Goal: Task Accomplishment & Management: Manage account settings

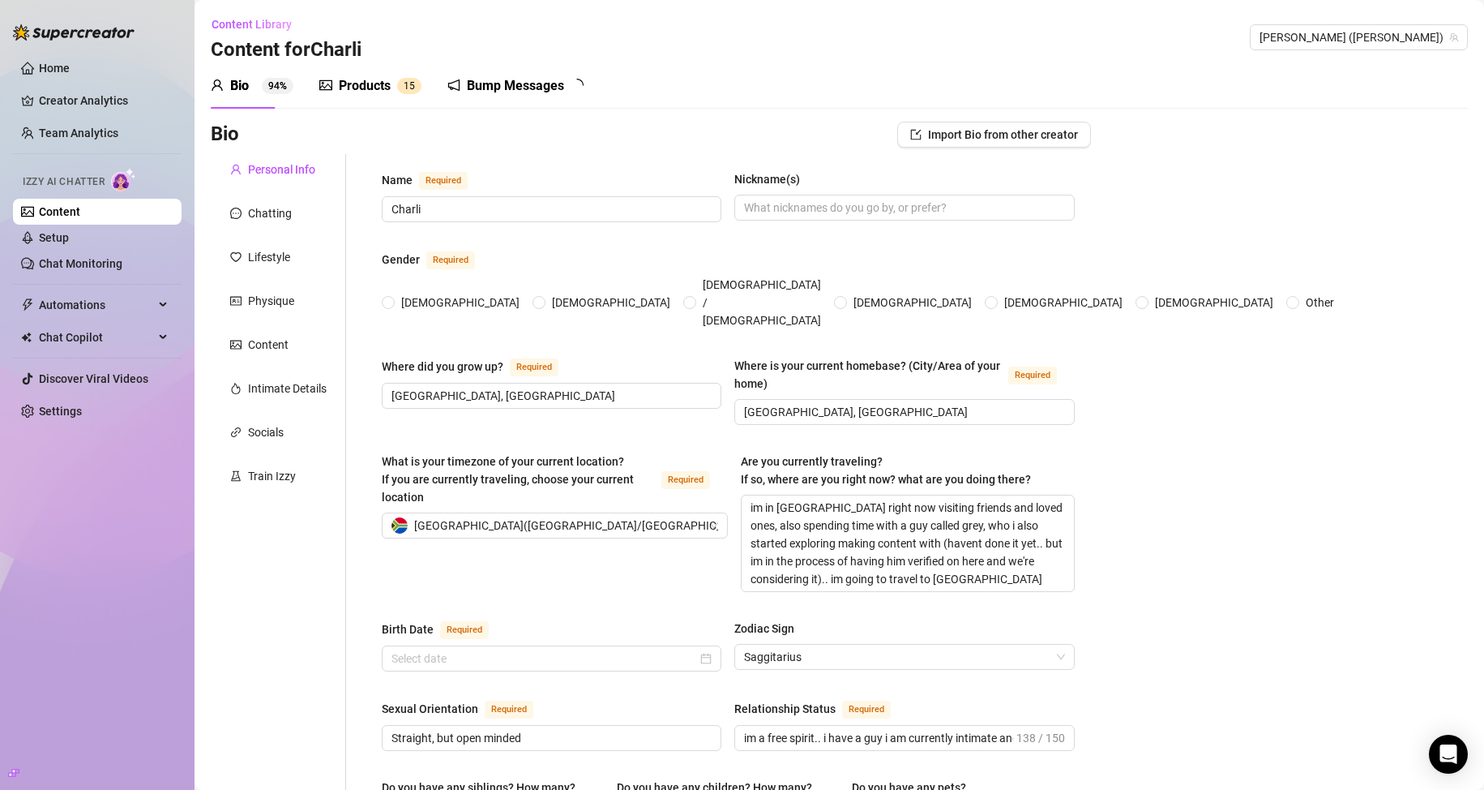
radio input "true"
type input "[DATE]"
click at [383, 84] on div "Products" at bounding box center [365, 85] width 52 height 19
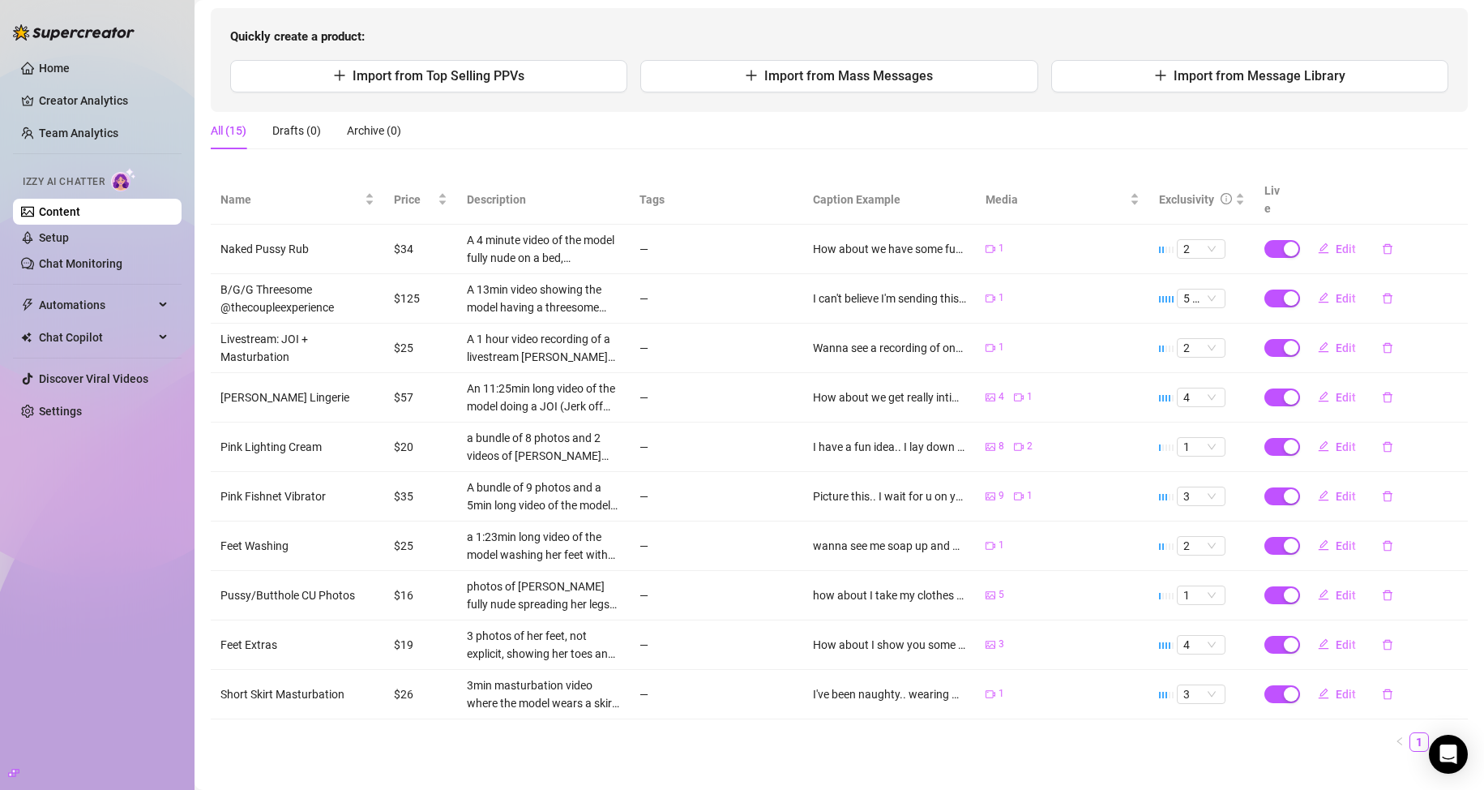
scroll to position [162, 0]
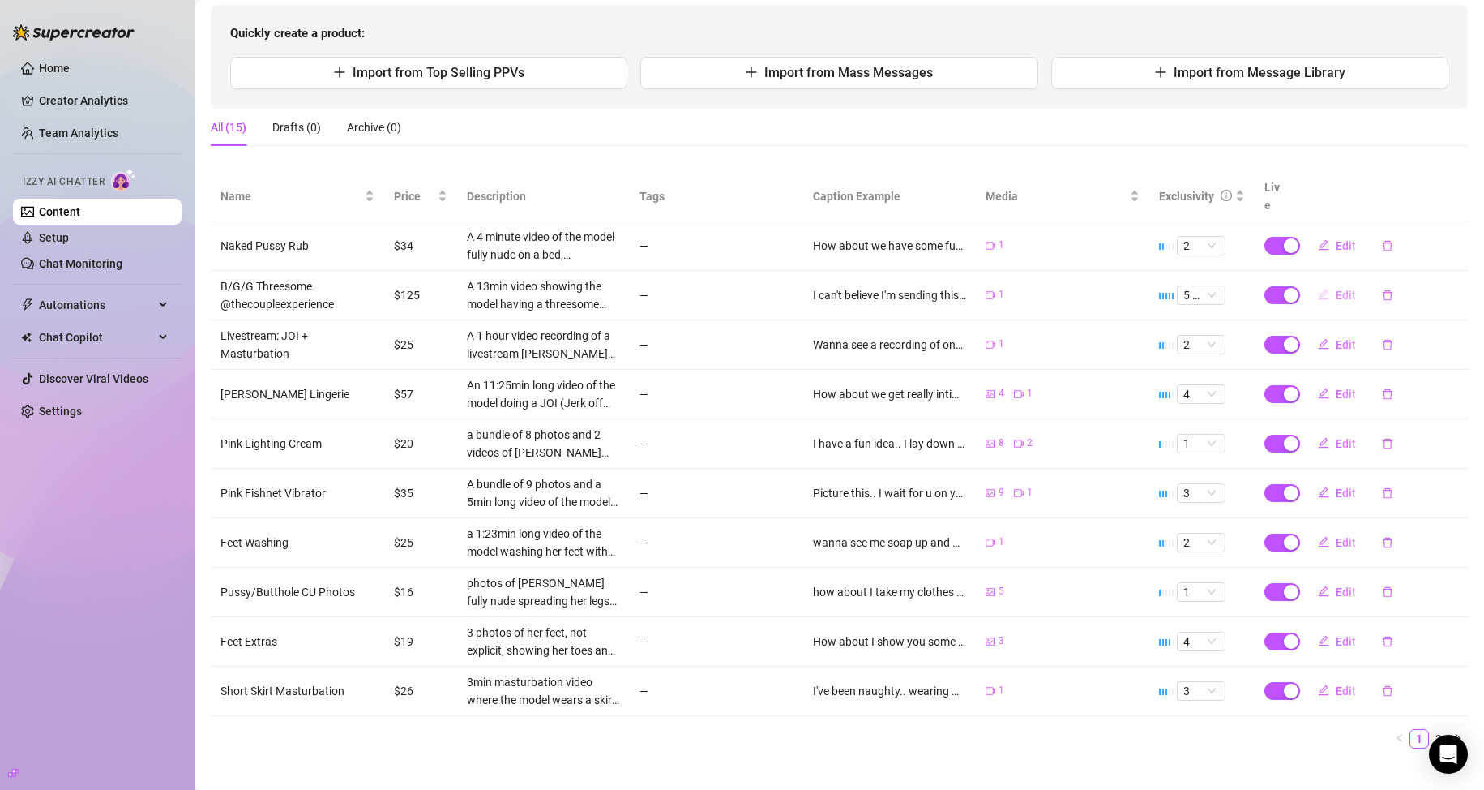
click at [1336, 289] on span "Edit" at bounding box center [1346, 295] width 20 height 13
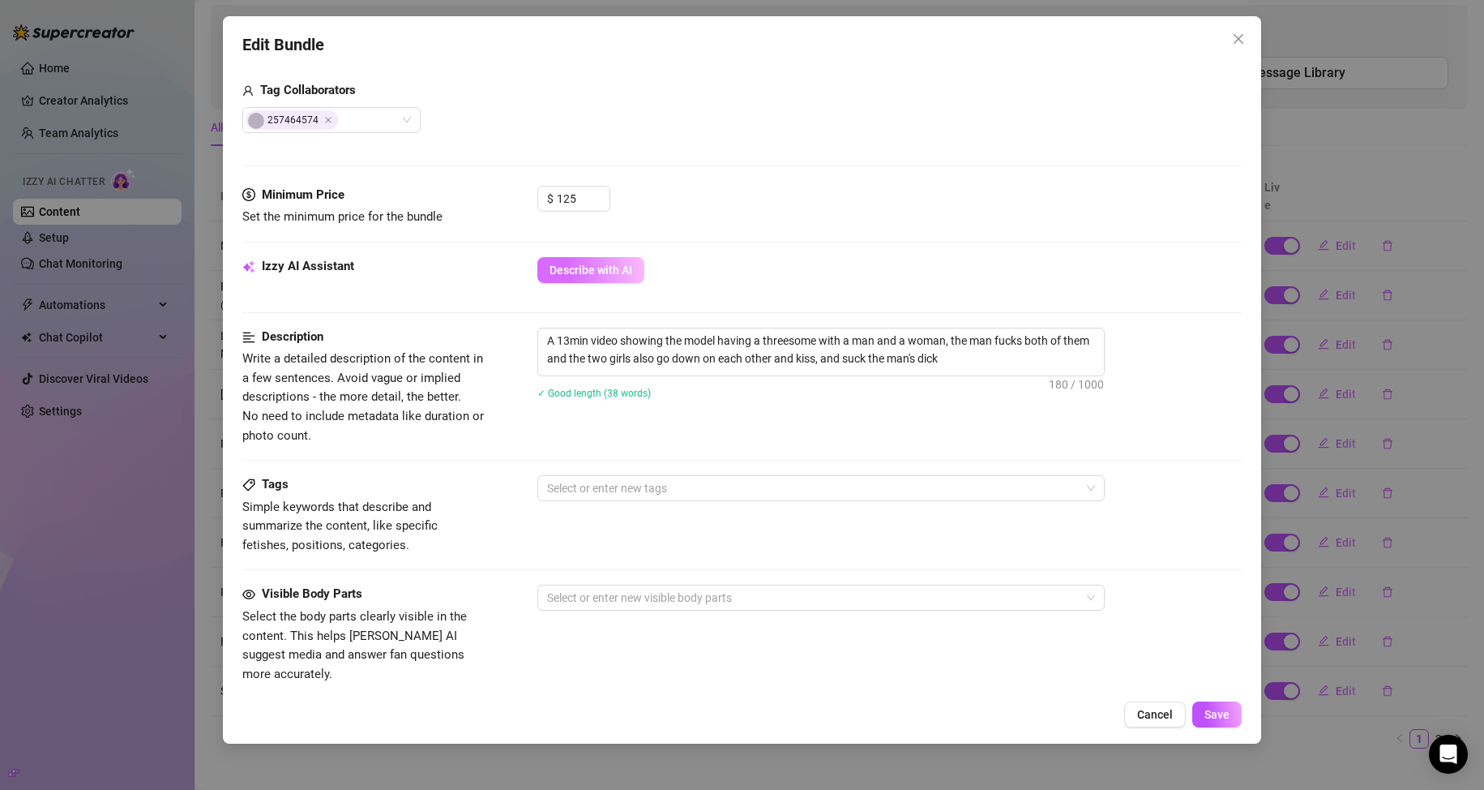
scroll to position [405, 0]
drag, startPoint x: 585, startPoint y: 193, endPoint x: 522, endPoint y: 199, distance: 62.7
click at [523, 199] on div "Minimum Price Set the minimum price for the bundle $ 125" at bounding box center [742, 203] width 1000 height 41
type input "75"
click at [1213, 708] on span "Save" at bounding box center [1217, 714] width 25 height 13
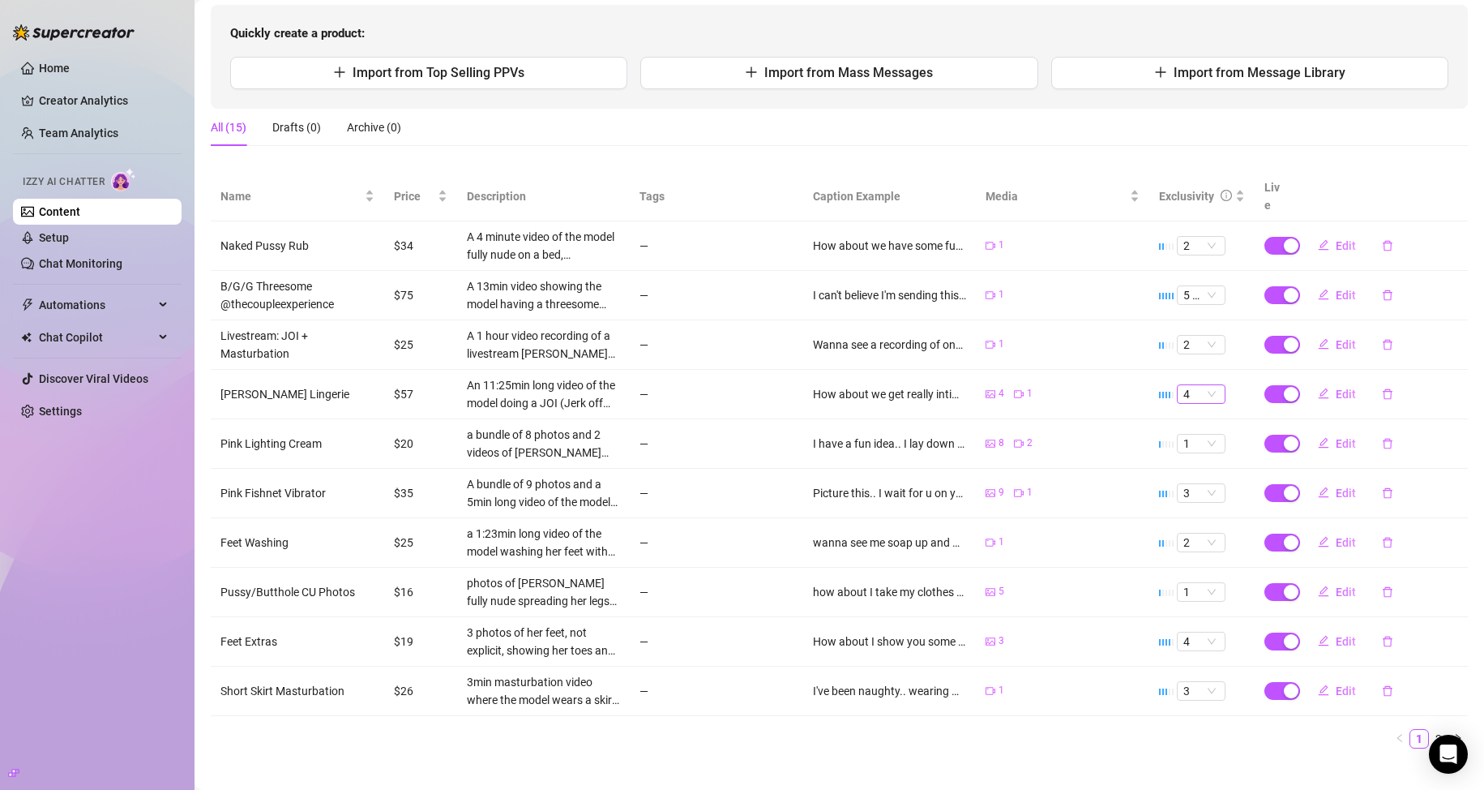
click at [1184, 385] on span "4" at bounding box center [1202, 394] width 36 height 18
click at [1181, 451] on div "3" at bounding box center [1189, 455] width 23 height 18
click at [1336, 385] on span "Edit" at bounding box center [1346, 391] width 20 height 13
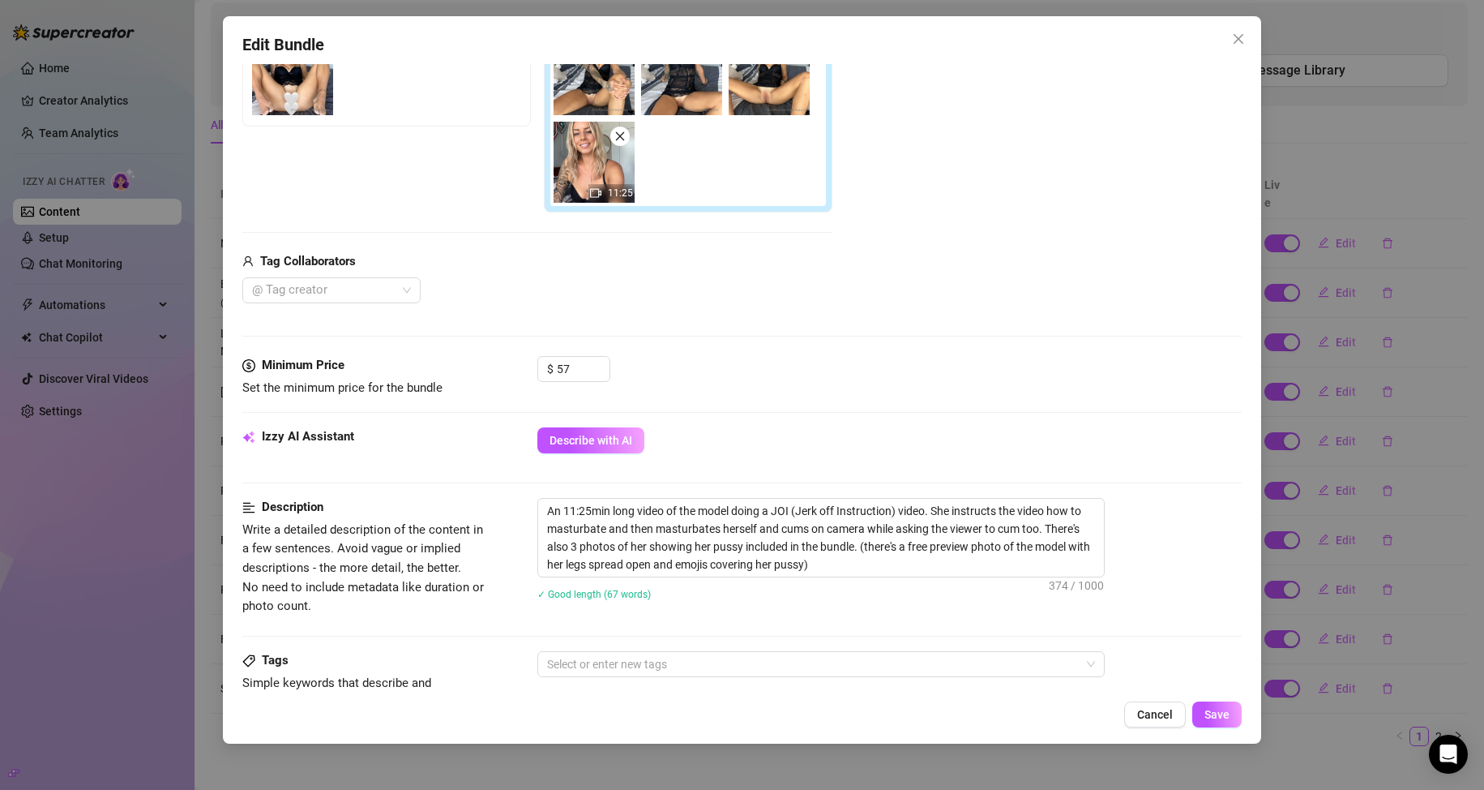
scroll to position [324, 0]
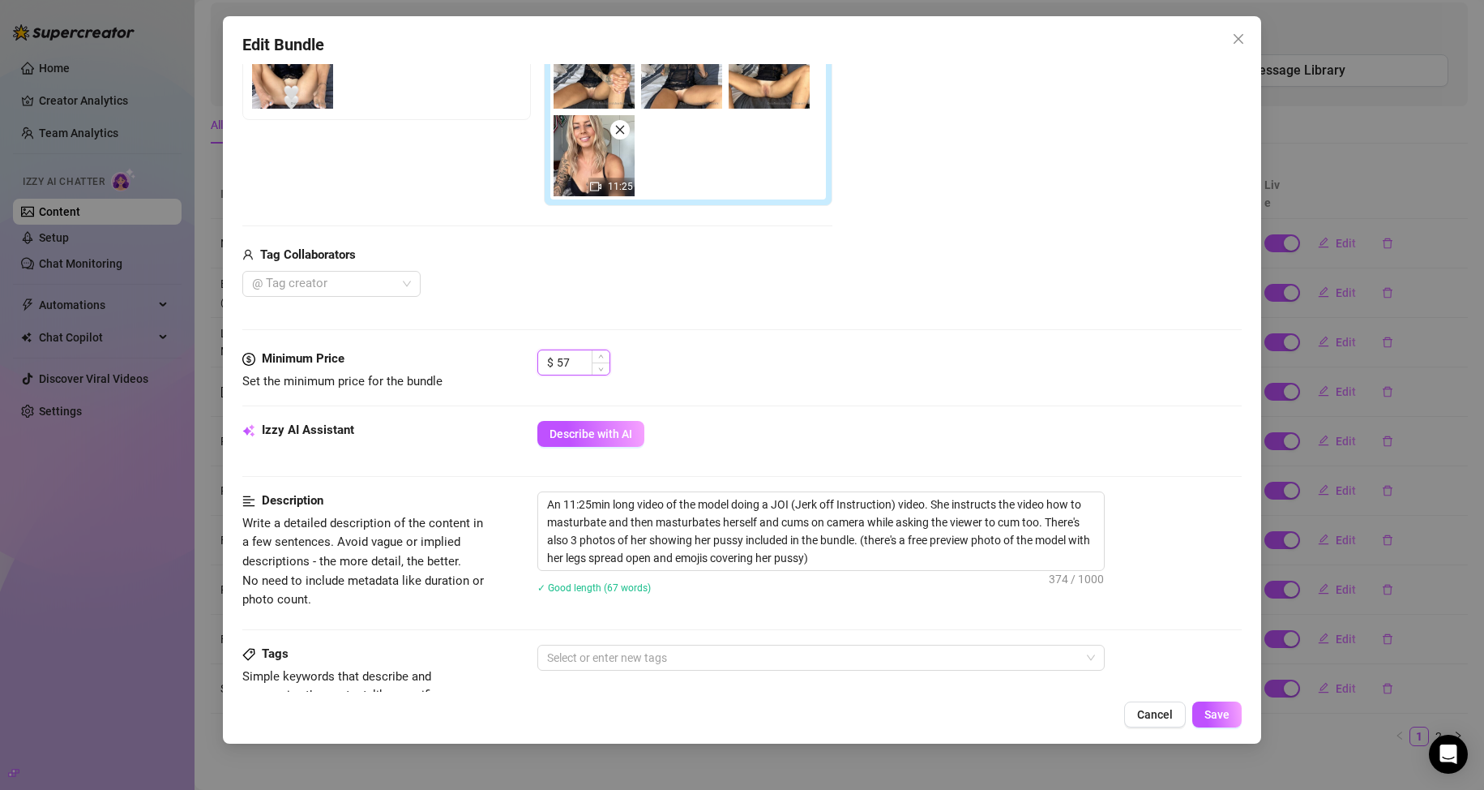
drag, startPoint x: 568, startPoint y: 358, endPoint x: 552, endPoint y: 358, distance: 16.2
click at [552, 358] on div "$ 57" at bounding box center [573, 362] width 73 height 26
type input "4"
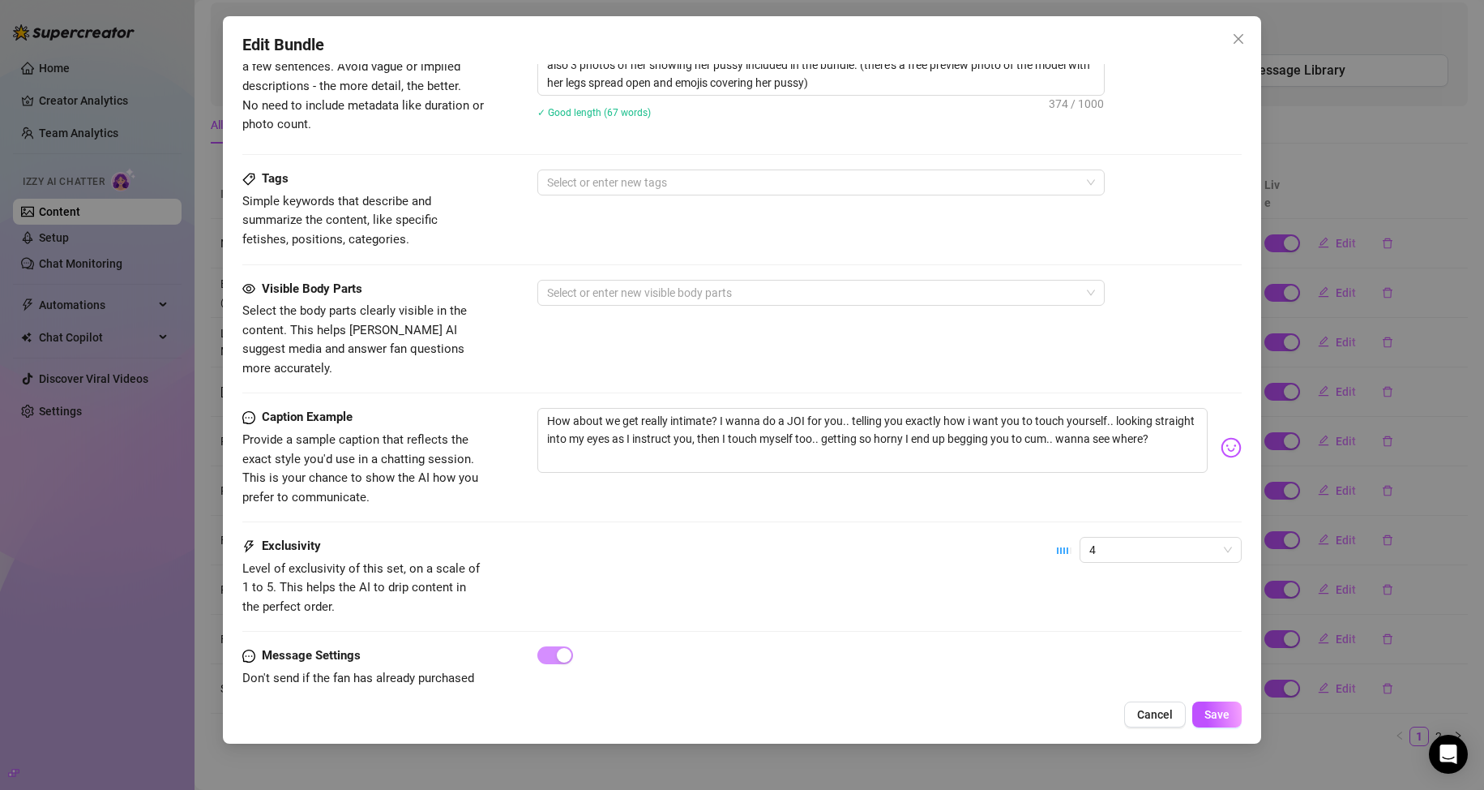
scroll to position [825, 0]
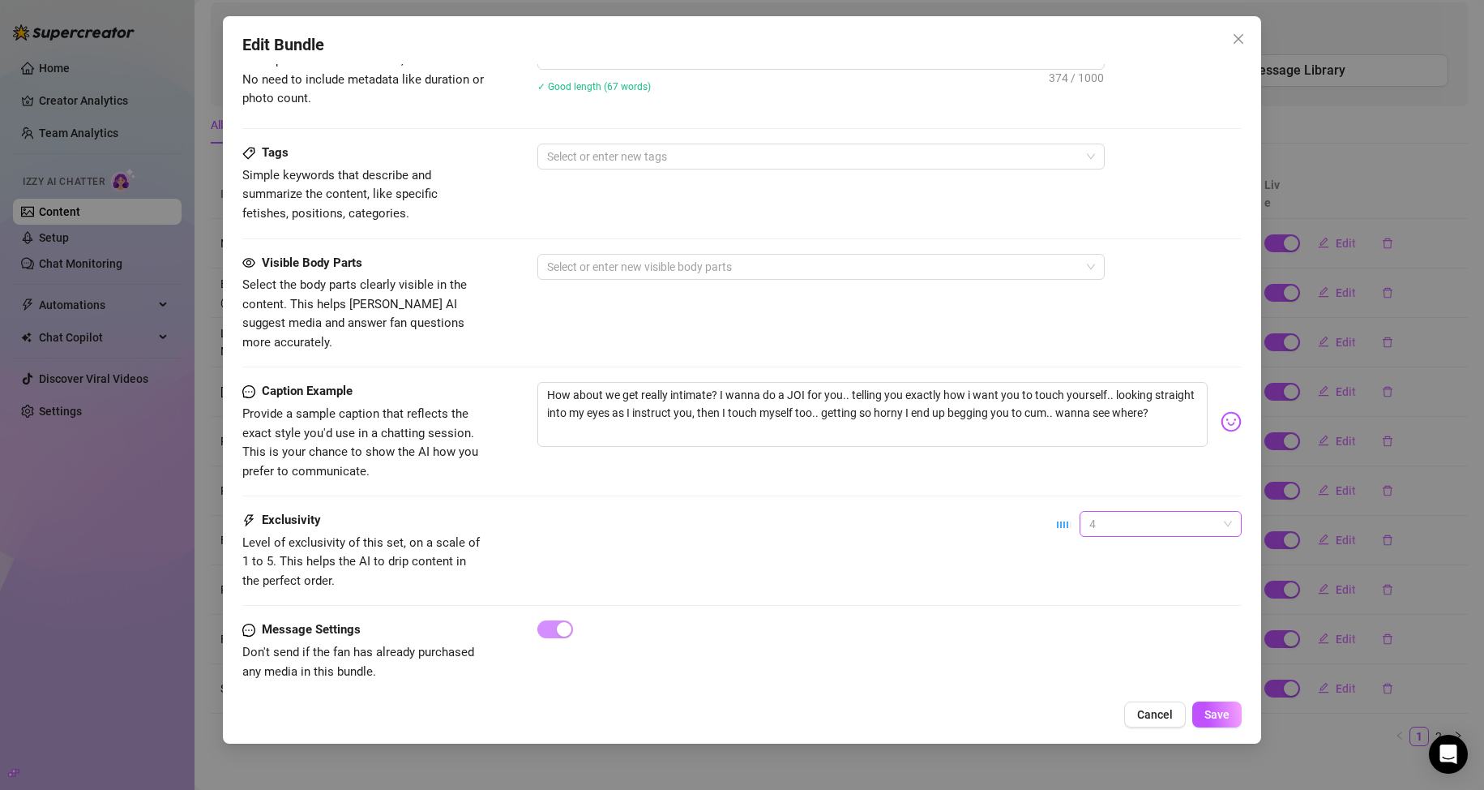
click at [1090, 512] on span "4" at bounding box center [1161, 524] width 143 height 24
type input "40"
click at [1090, 585] on div "3" at bounding box center [1147, 589] width 136 height 18
click at [1227, 708] on span "Save" at bounding box center [1217, 714] width 25 height 13
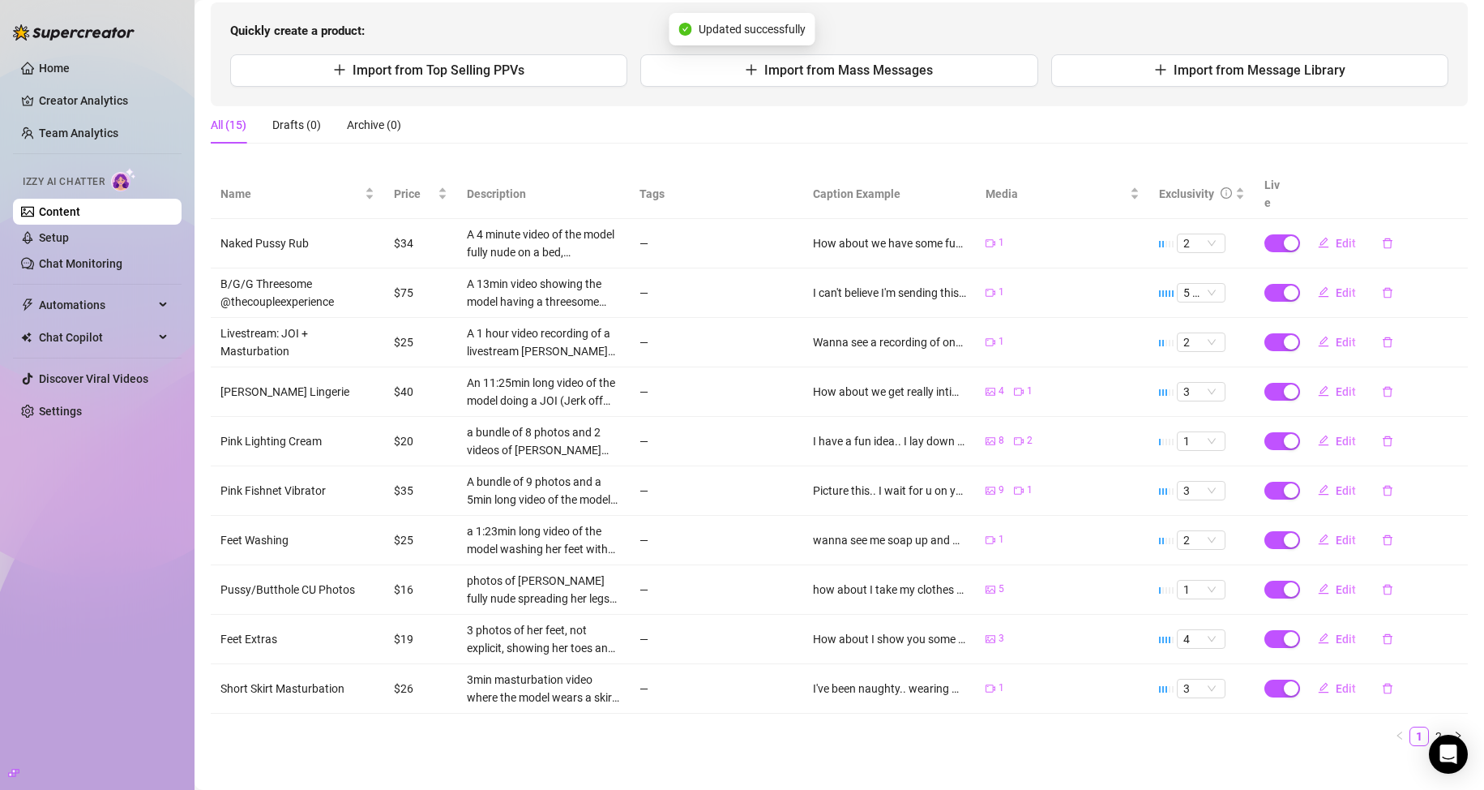
click at [1430, 727] on link "2" at bounding box center [1439, 736] width 18 height 18
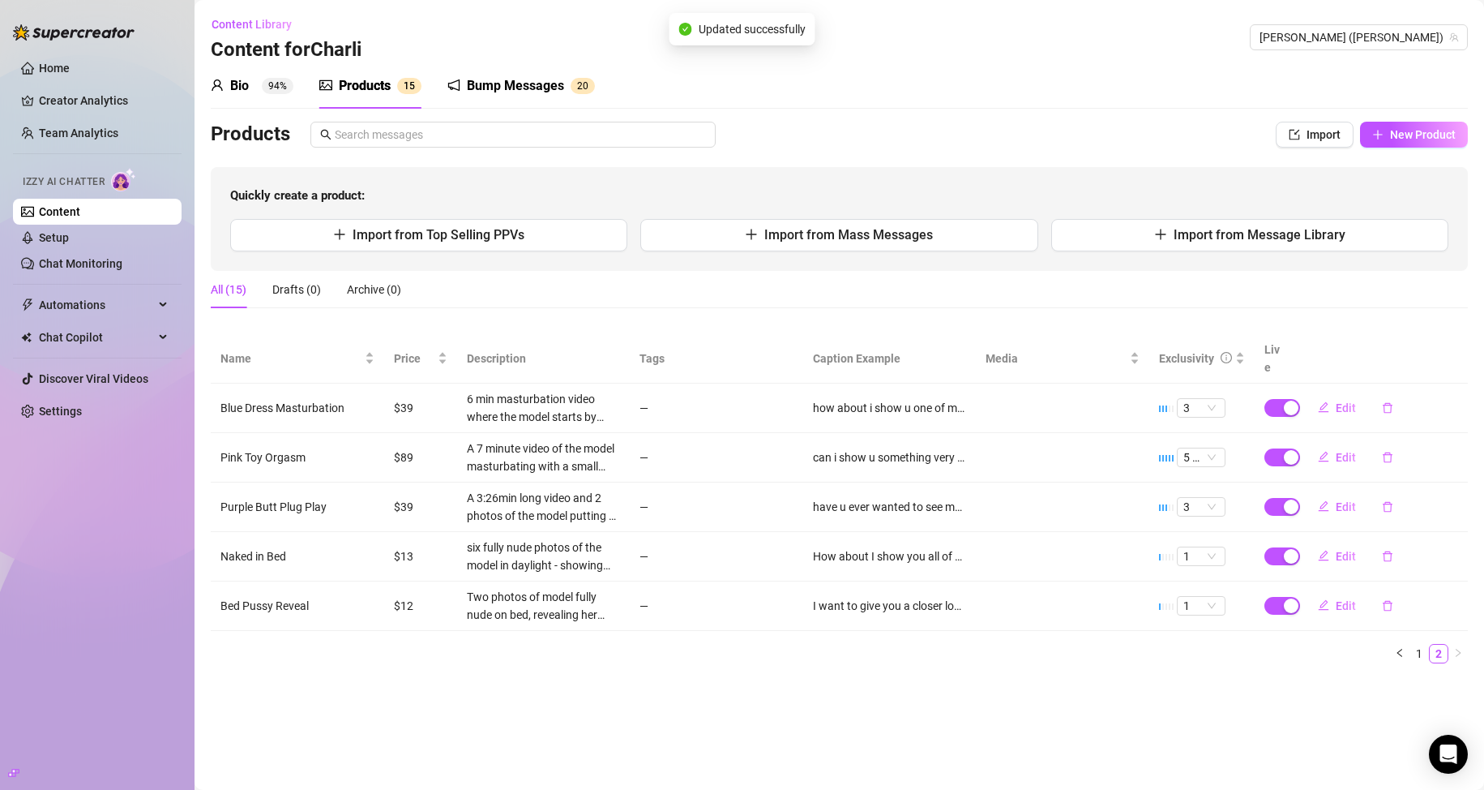
scroll to position [0, 0]
click at [1194, 498] on span "3" at bounding box center [1202, 507] width 36 height 18
click at [1201, 550] on div "2" at bounding box center [1201, 544] width 23 height 18
click at [1338, 500] on span "Edit" at bounding box center [1346, 506] width 20 height 13
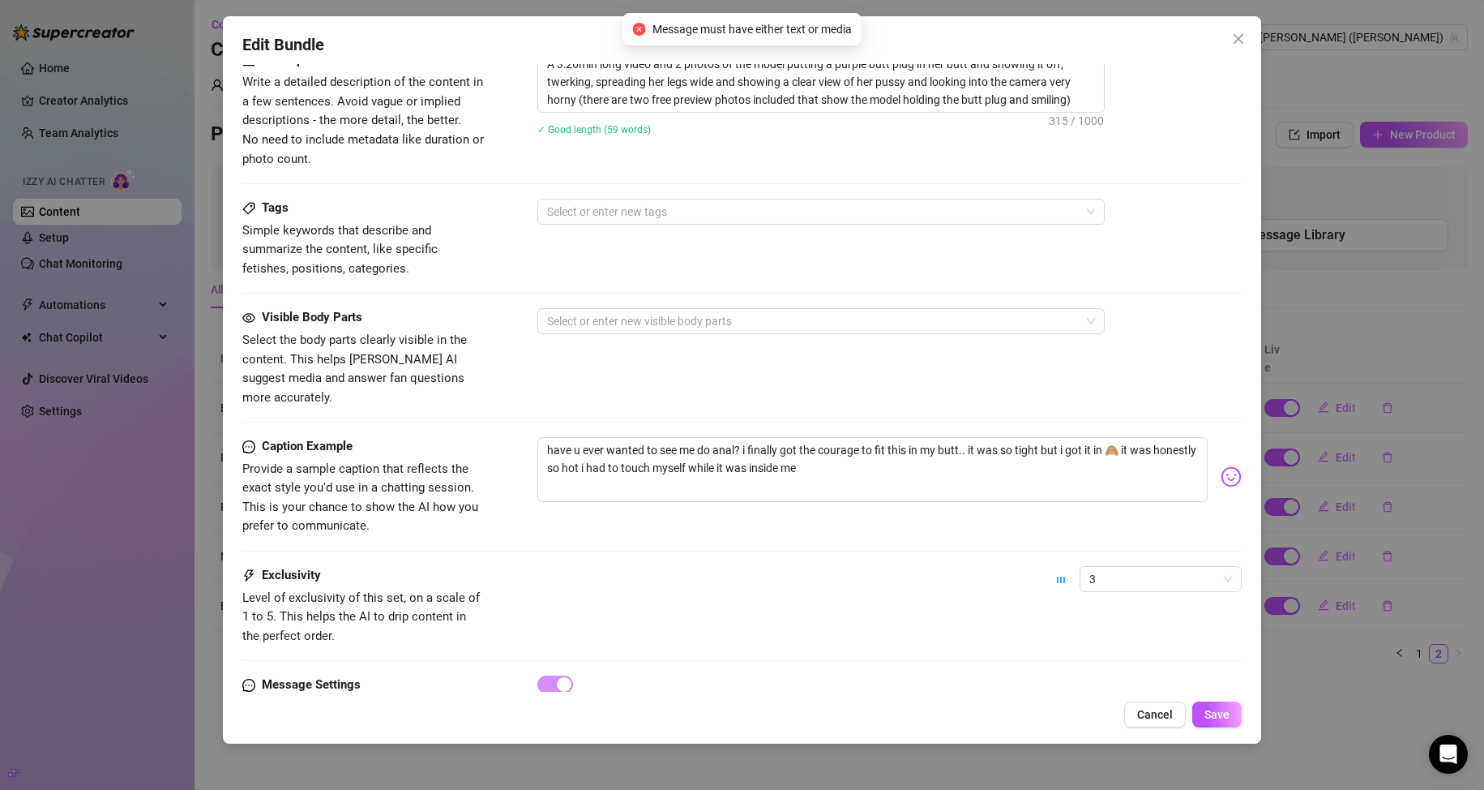
scroll to position [734, 0]
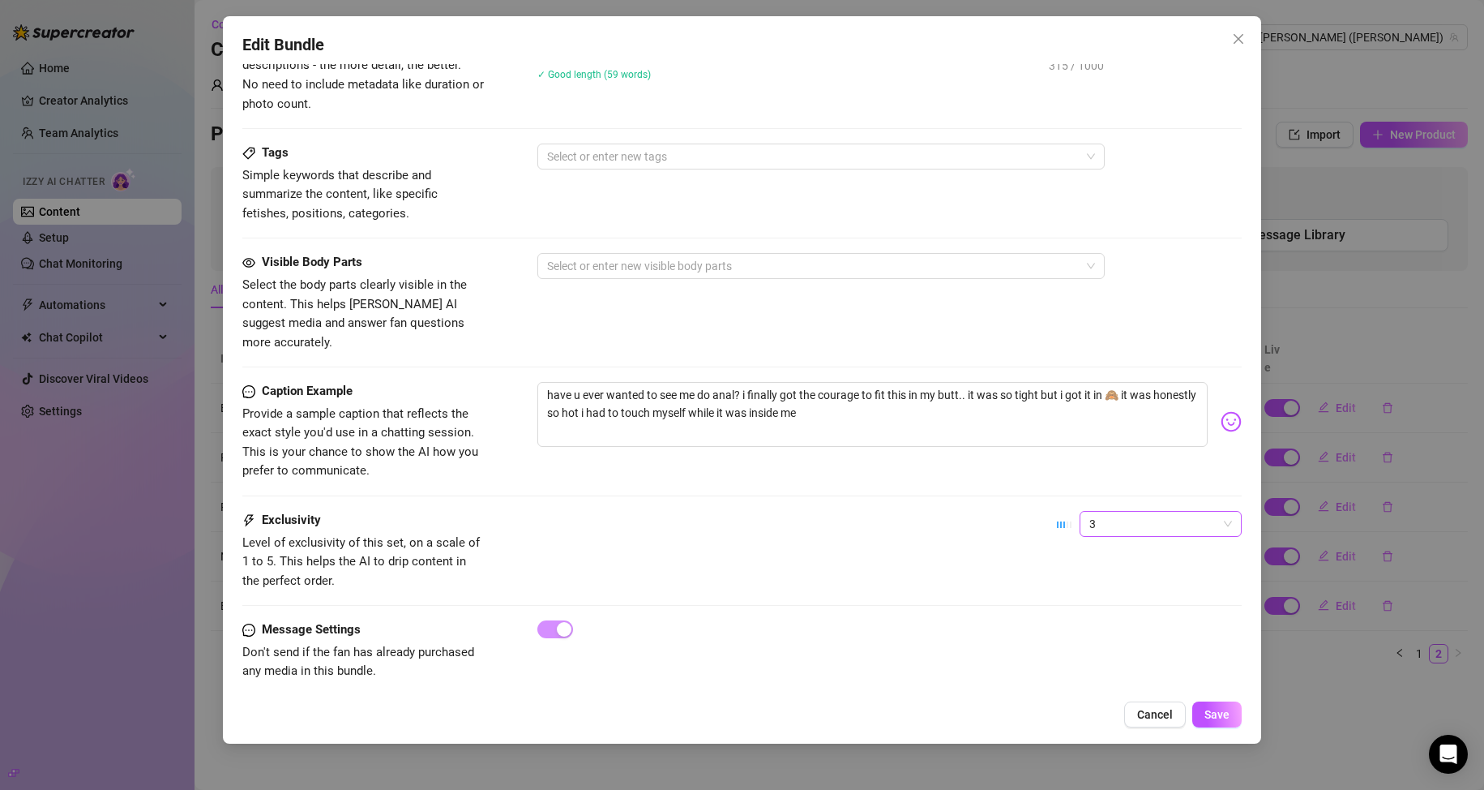
click at [1090, 512] on span "3" at bounding box center [1161, 524] width 143 height 24
click at [1081, 566] on div "2" at bounding box center [1147, 563] width 136 height 18
click at [1207, 708] on span "Save" at bounding box center [1217, 714] width 25 height 13
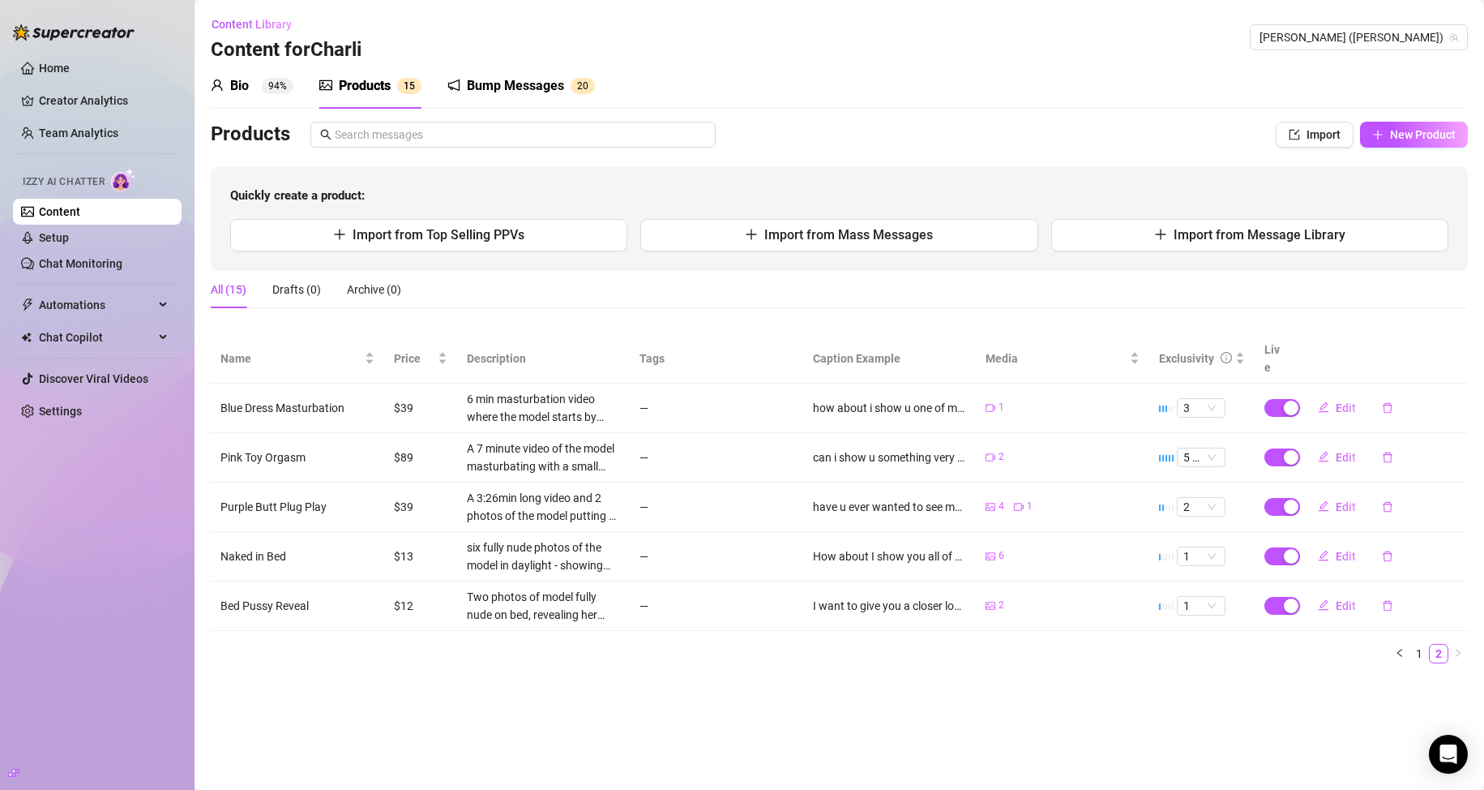
drag, startPoint x: 20, startPoint y: 526, endPoint x: 21, endPoint y: 518, distance: 8.1
click at [20, 526] on div "Home Creator Analytics Team Analytics Izzy AI Chatter Content Setup Chat Monito…" at bounding box center [97, 387] width 169 height 775
click at [1403, 41] on span "[PERSON_NAME] ([PERSON_NAME])" at bounding box center [1359, 37] width 199 height 24
click at [1428, 49] on span "[PERSON_NAME] ([PERSON_NAME])" at bounding box center [1359, 37] width 199 height 24
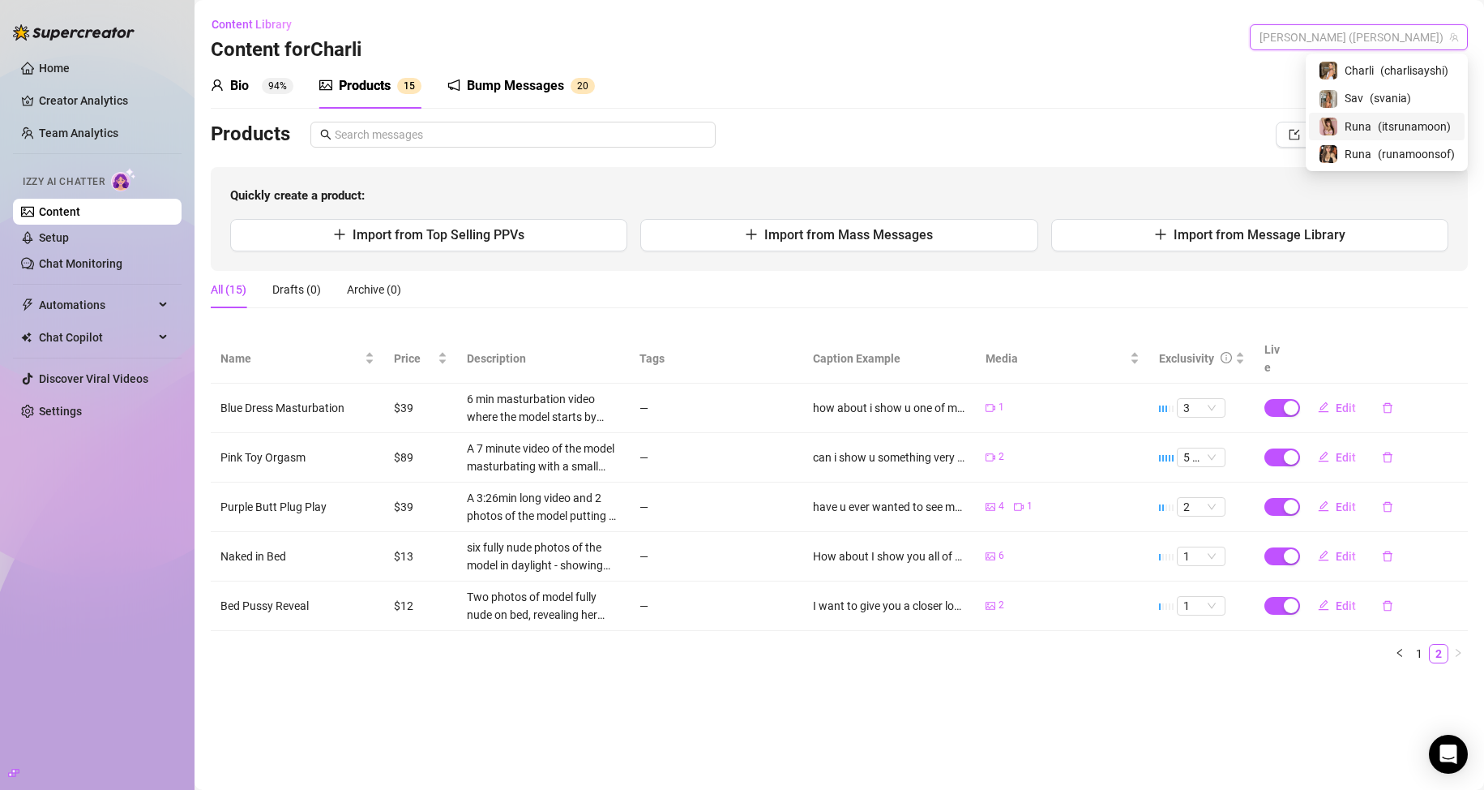
click at [1373, 127] on div "Runa ( itsrunamoon )" at bounding box center [1387, 126] width 136 height 19
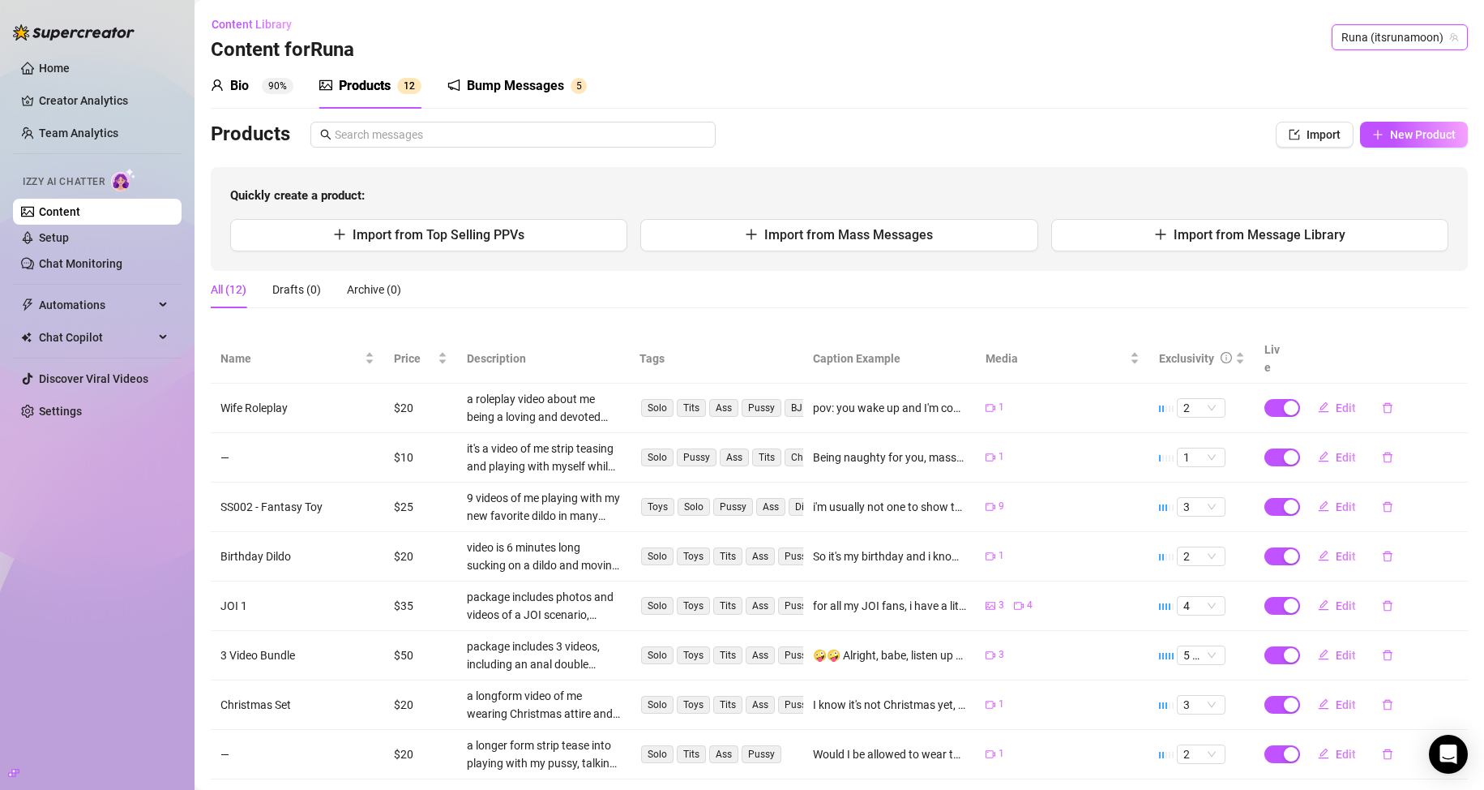
click at [495, 86] on div "Bump Messages" at bounding box center [515, 85] width 97 height 19
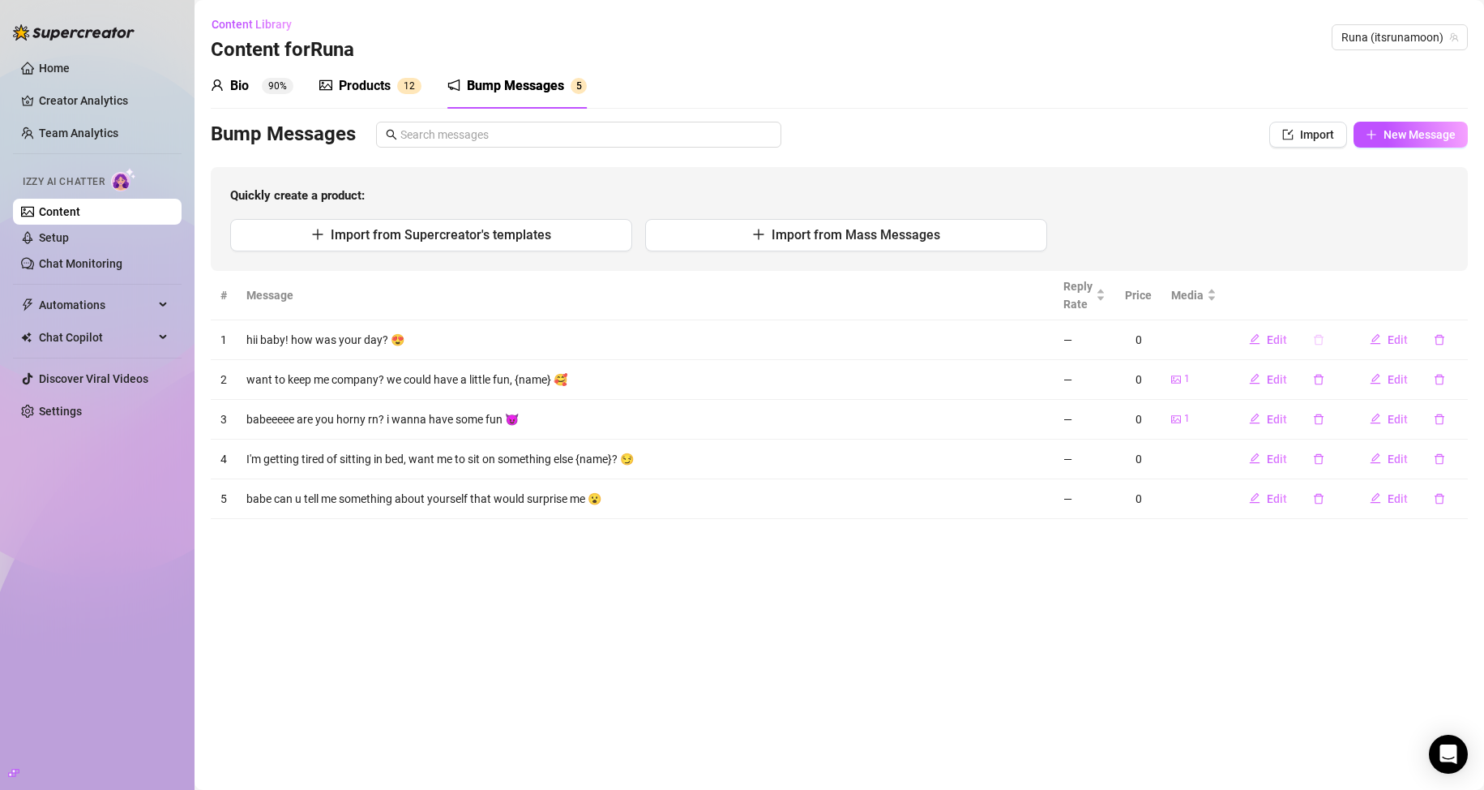
click at [1317, 342] on icon "delete" at bounding box center [1319, 339] width 10 height 11
click at [1372, 298] on span "Yes" at bounding box center [1364, 297] width 19 height 13
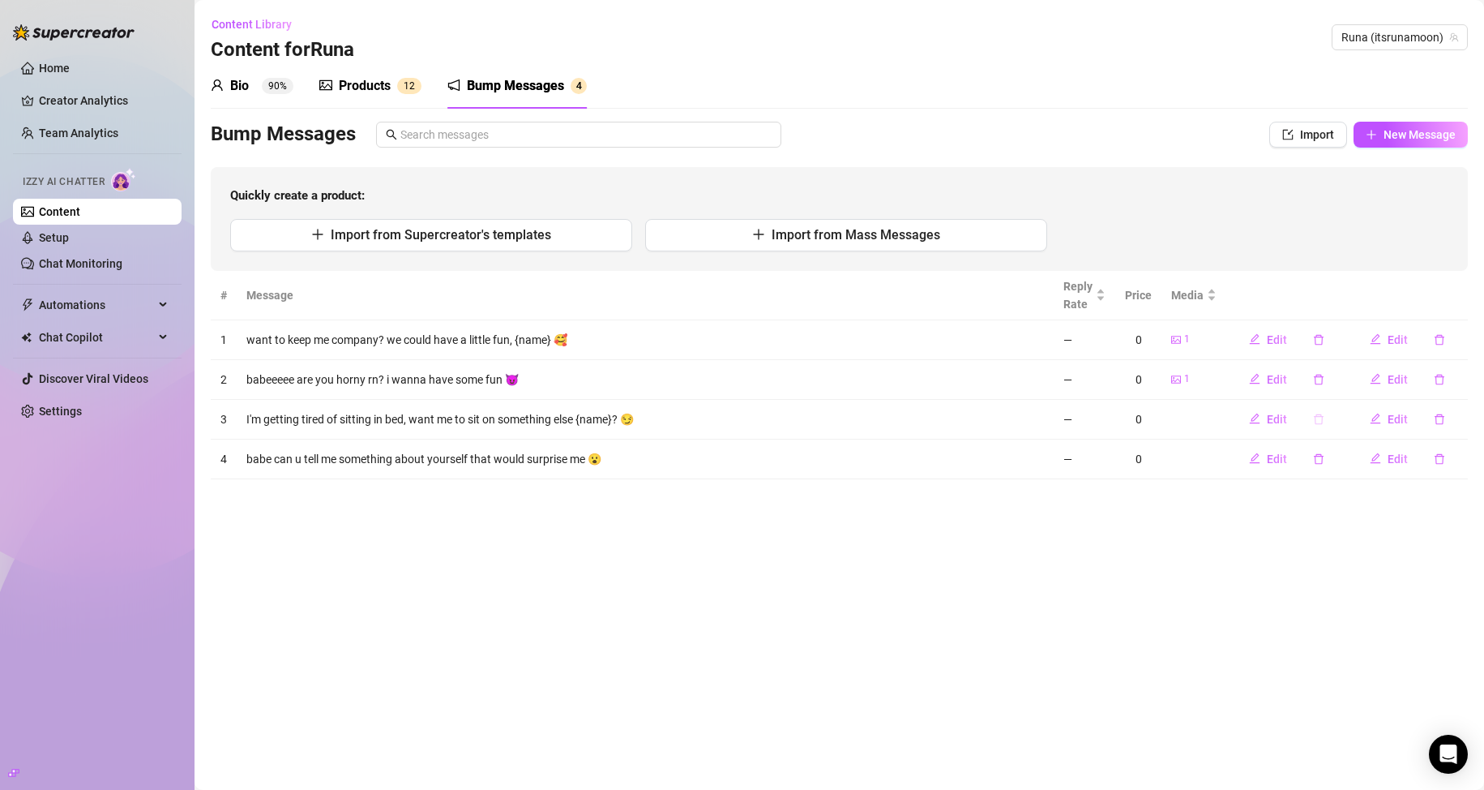
click at [1321, 422] on icon "delete" at bounding box center [1318, 418] width 11 height 11
click at [1369, 376] on span "Yes" at bounding box center [1364, 376] width 19 height 13
click at [1321, 418] on icon "delete" at bounding box center [1318, 418] width 11 height 11
click at [1364, 382] on span "Yes" at bounding box center [1364, 376] width 19 height 13
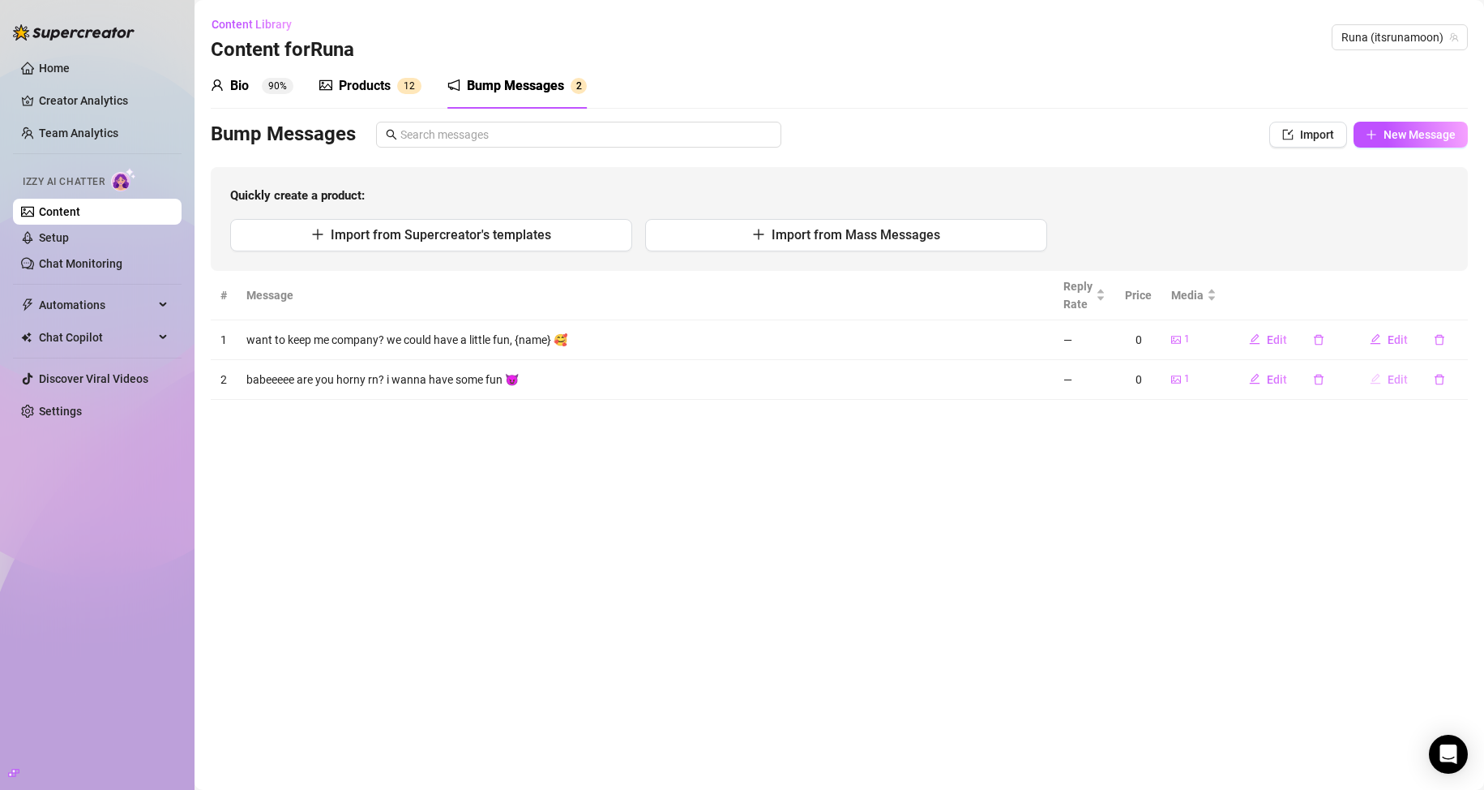
click at [1381, 377] on icon "edit" at bounding box center [1375, 378] width 11 height 11
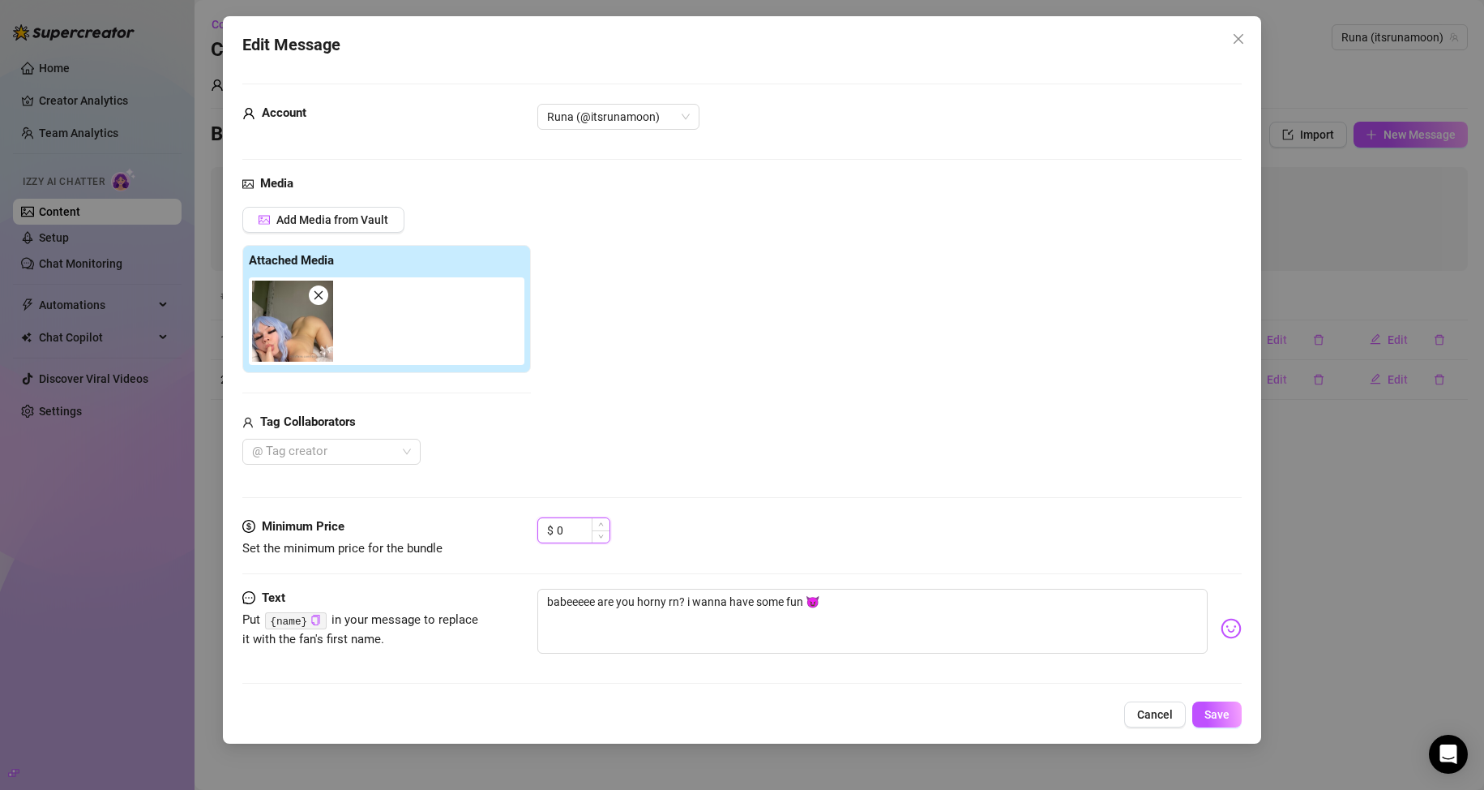
drag, startPoint x: 562, startPoint y: 529, endPoint x: 552, endPoint y: 529, distance: 9.7
click at [552, 529] on div "$ 0" at bounding box center [573, 530] width 73 height 26
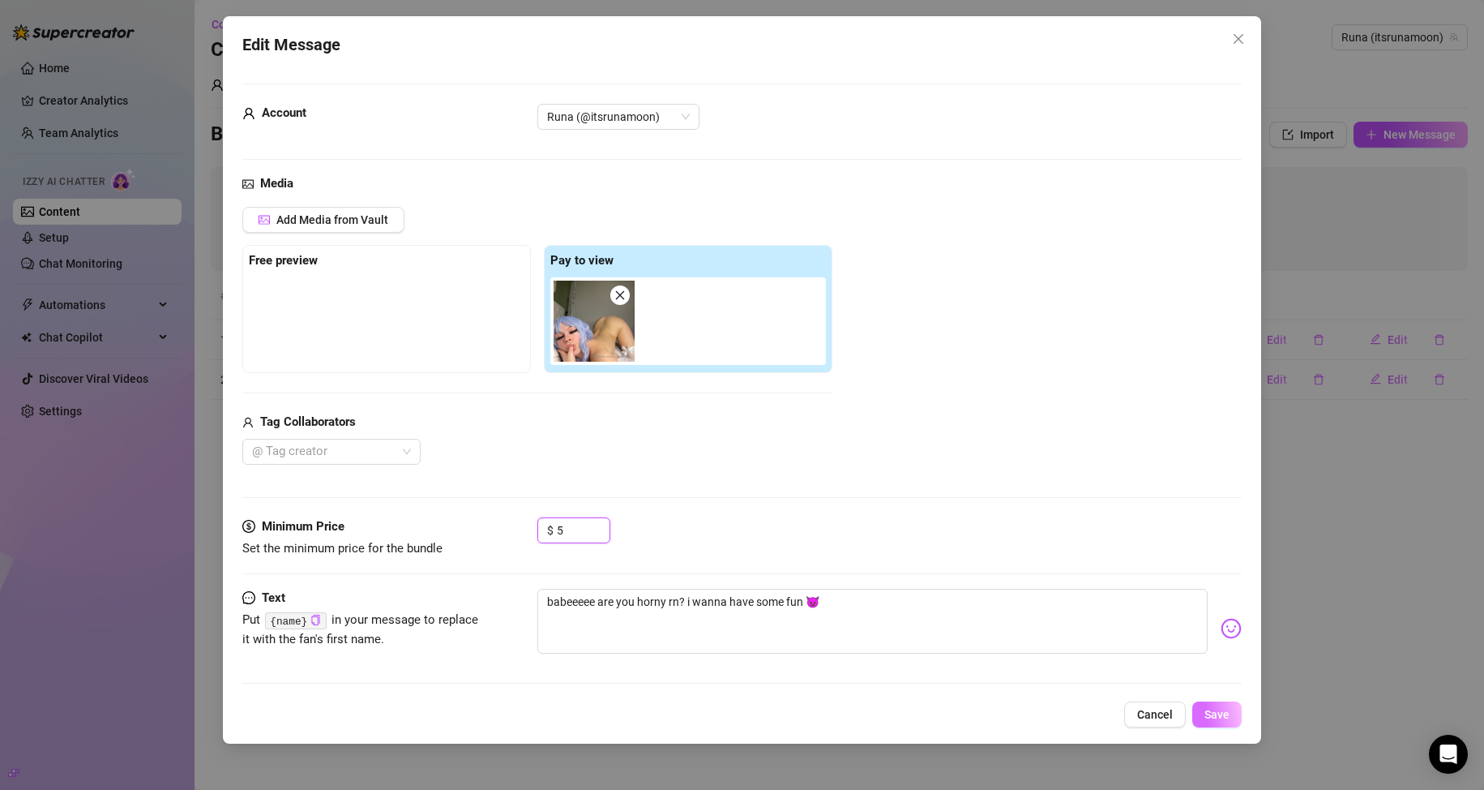
type input "5"
click at [1210, 709] on span "Save" at bounding box center [1217, 714] width 25 height 13
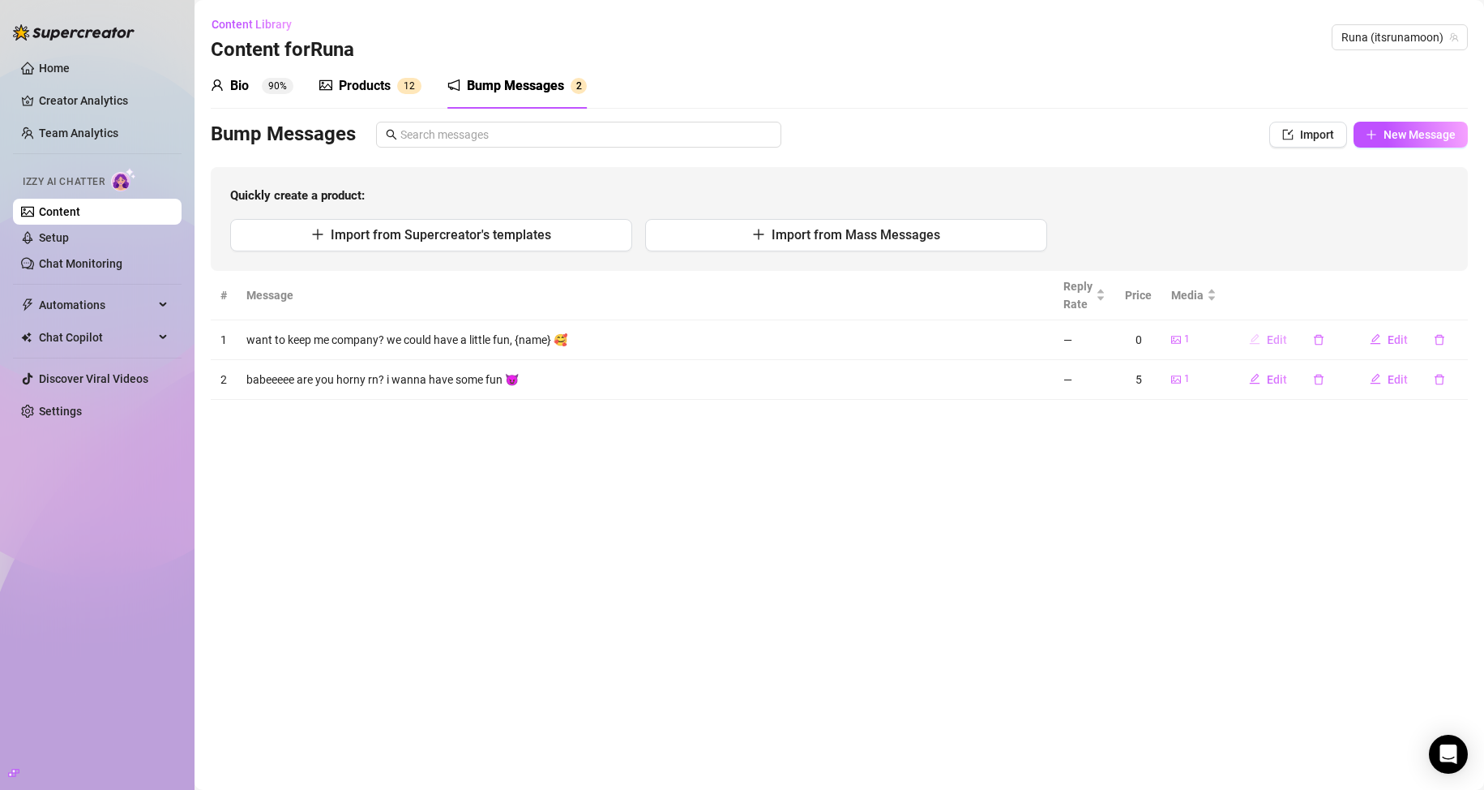
click at [1261, 339] on icon "edit" at bounding box center [1254, 338] width 11 height 11
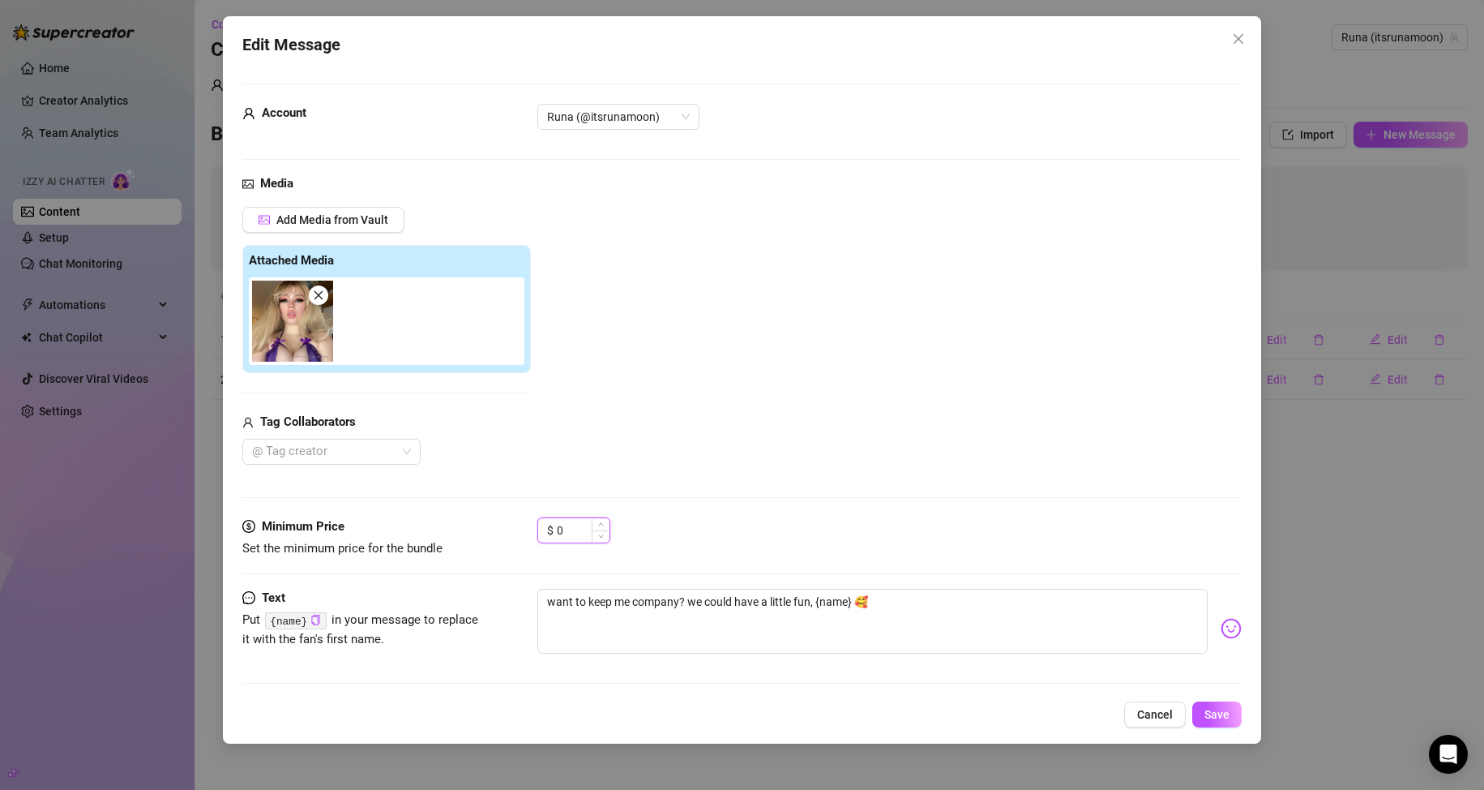
drag, startPoint x: 567, startPoint y: 525, endPoint x: 547, endPoint y: 537, distance: 23.2
click at [545, 523] on div "$ 0" at bounding box center [573, 530] width 73 height 26
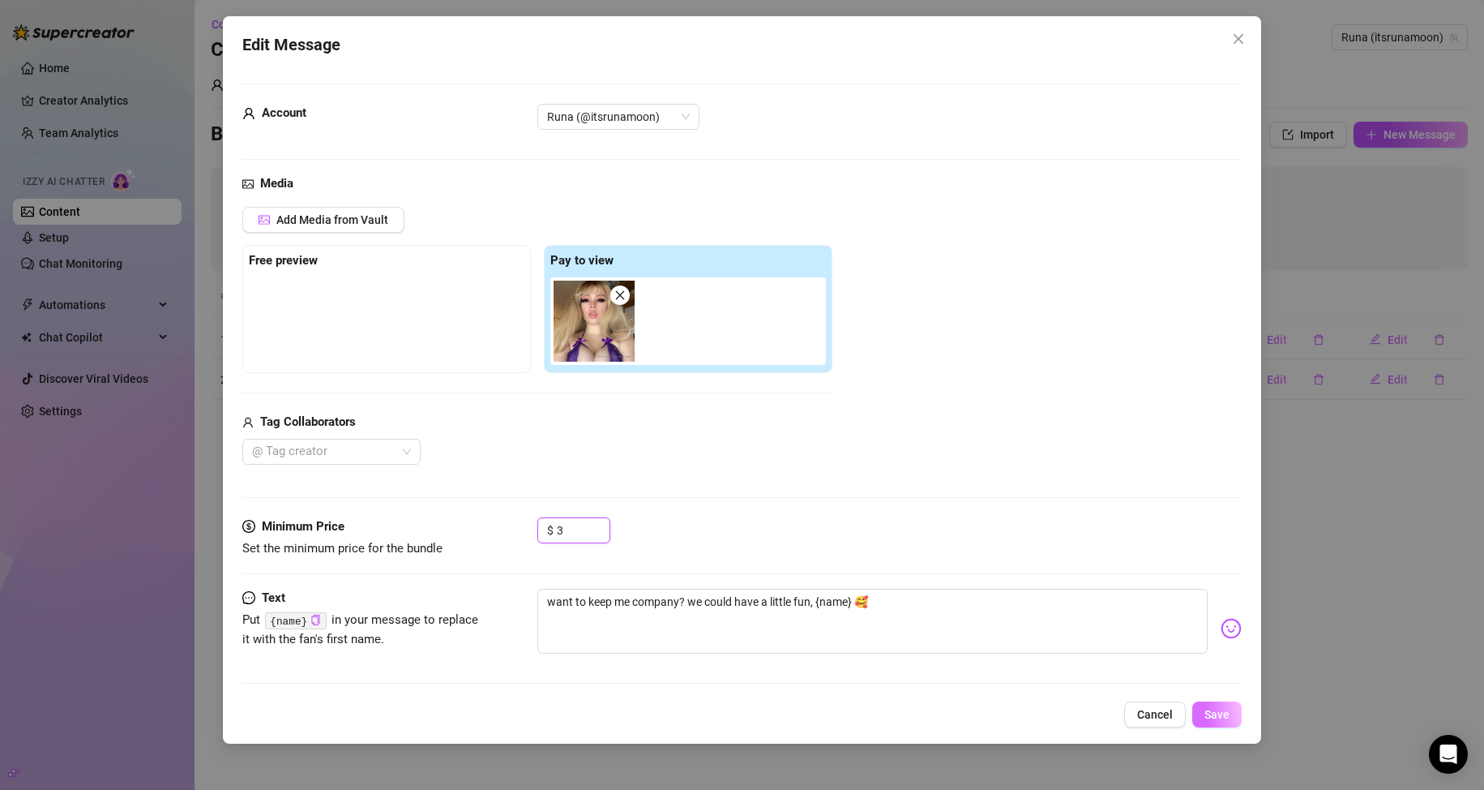
type input "3"
click at [1210, 714] on span "Save" at bounding box center [1217, 714] width 25 height 13
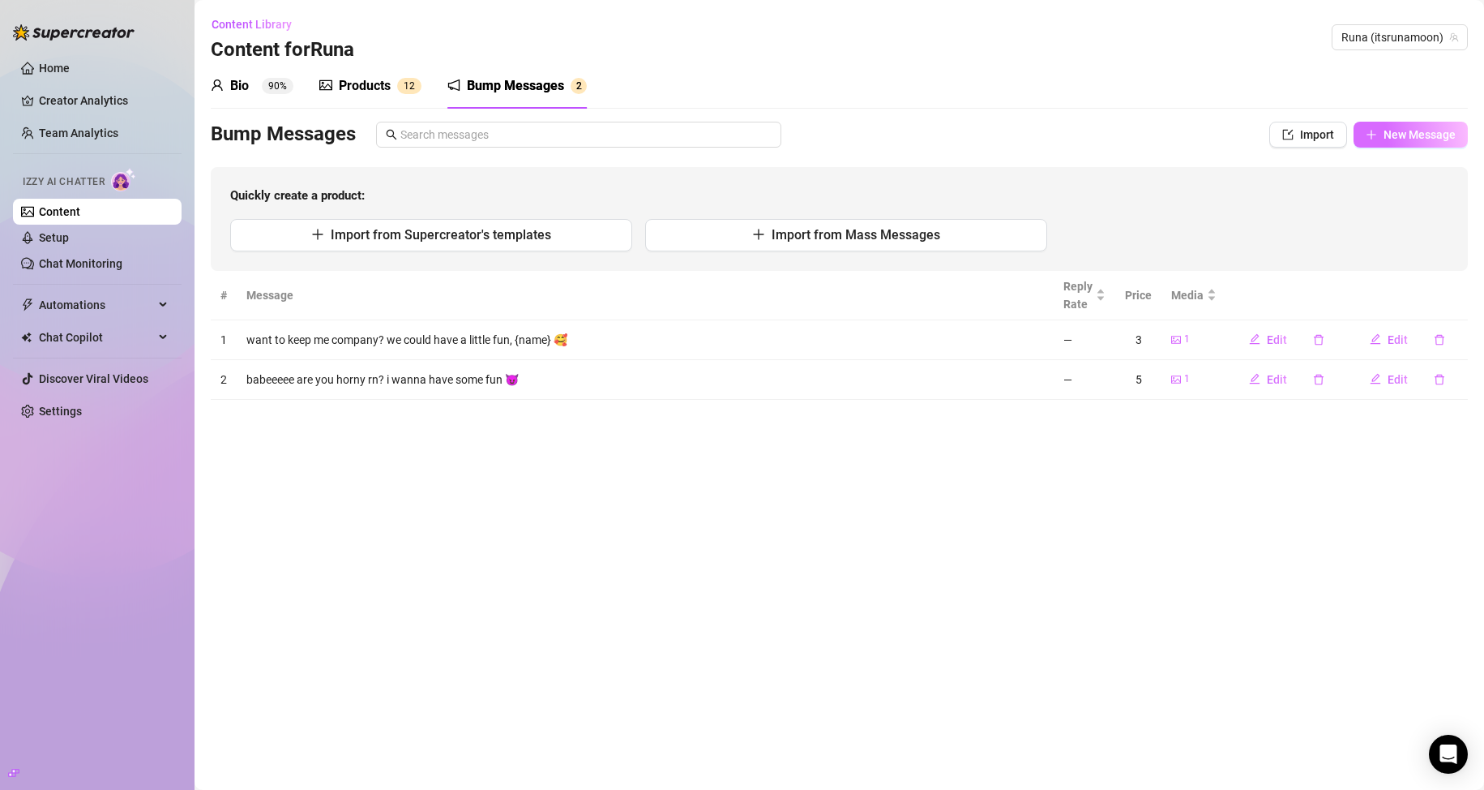
click at [1376, 140] on span "button" at bounding box center [1371, 134] width 11 height 13
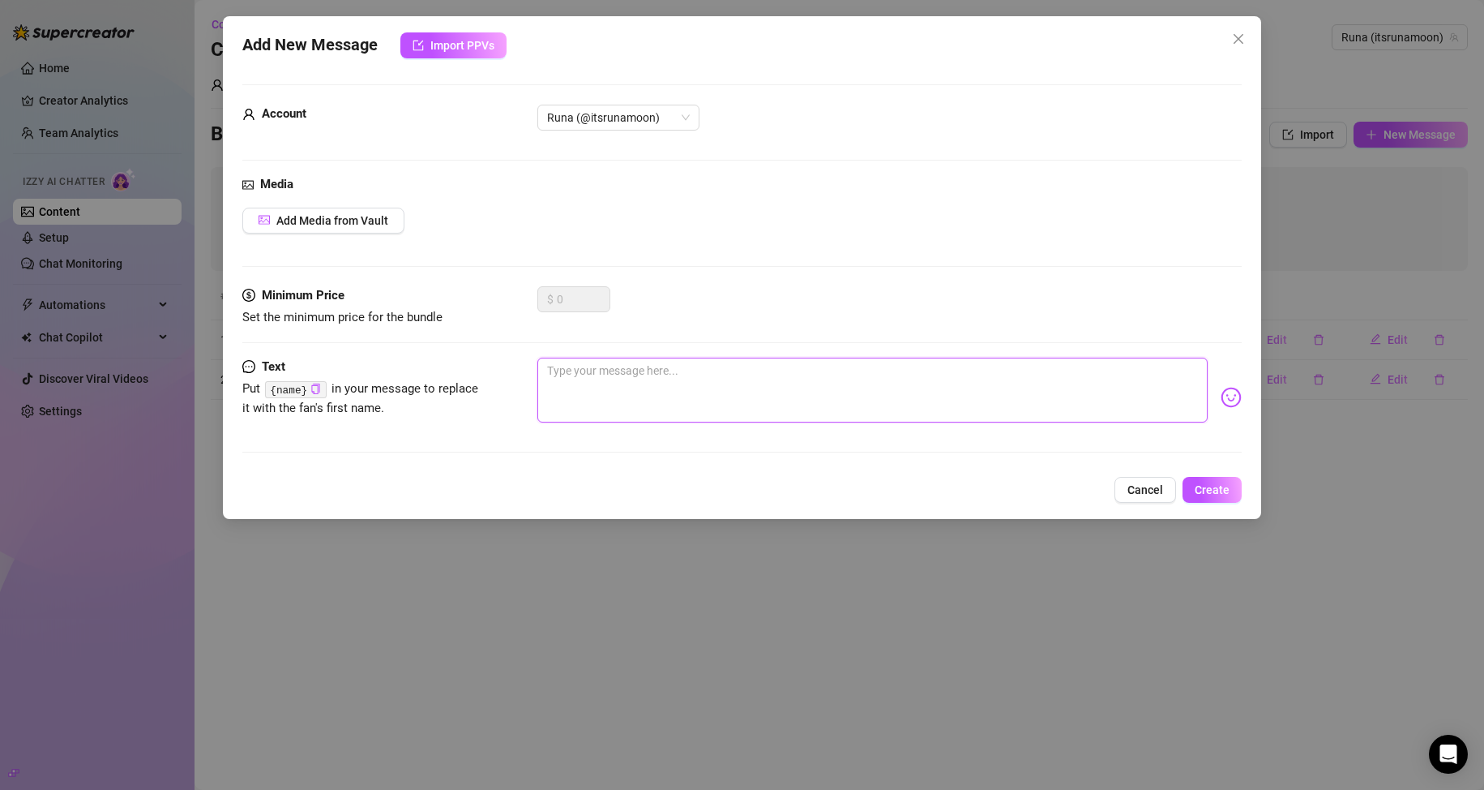
click at [609, 395] on textarea at bounding box center [872, 390] width 671 height 65
paste textarea "snapped these thinking of you… not gonna lie, i kinda felt myself in them 👀 wha…"
type textarea "snapped these thinking of you… not gonna lie, i kinda felt myself in them 👀 wha…"
click at [362, 219] on span "Add Media from Vault" at bounding box center [332, 220] width 112 height 13
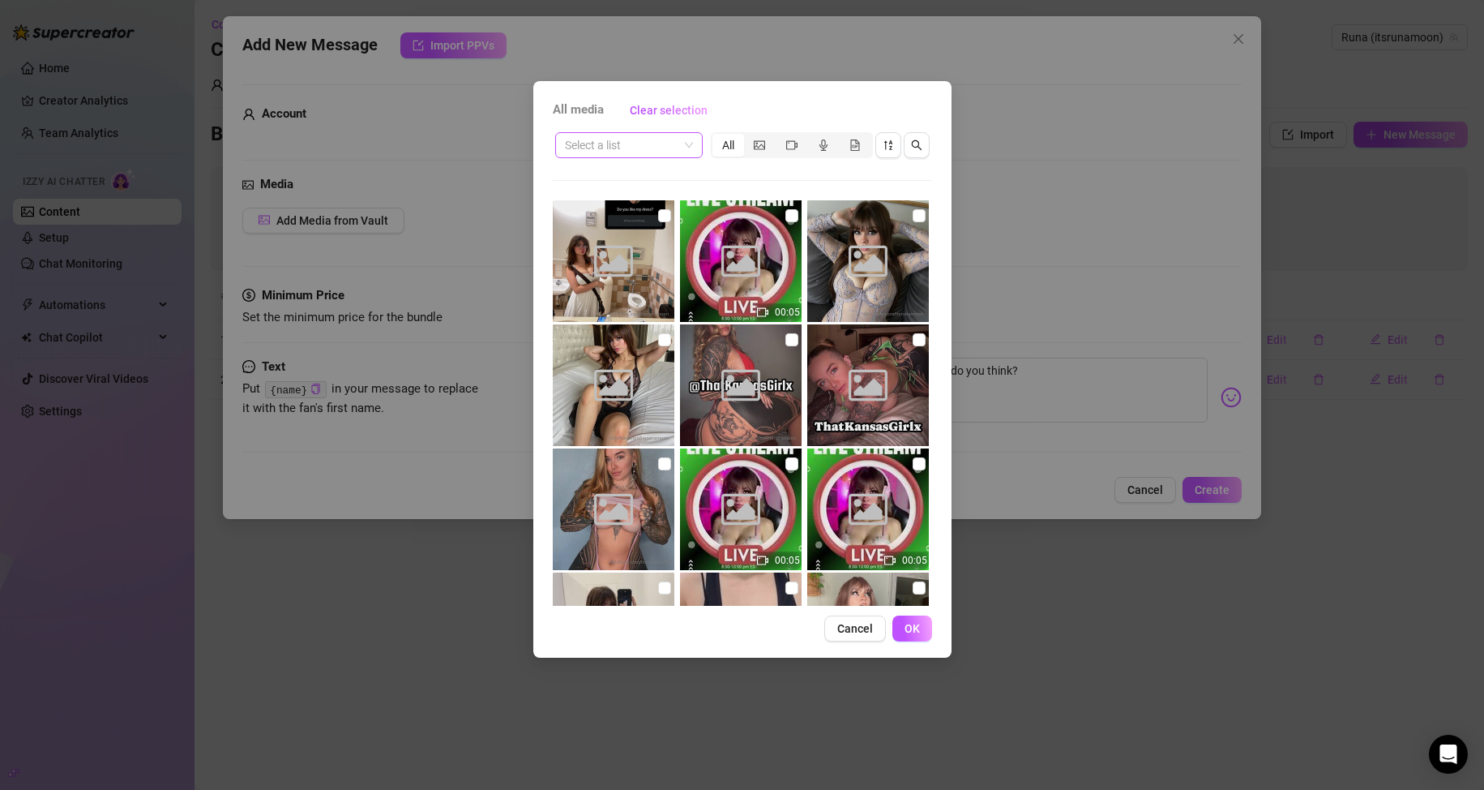
click at [681, 143] on span at bounding box center [629, 145] width 128 height 24
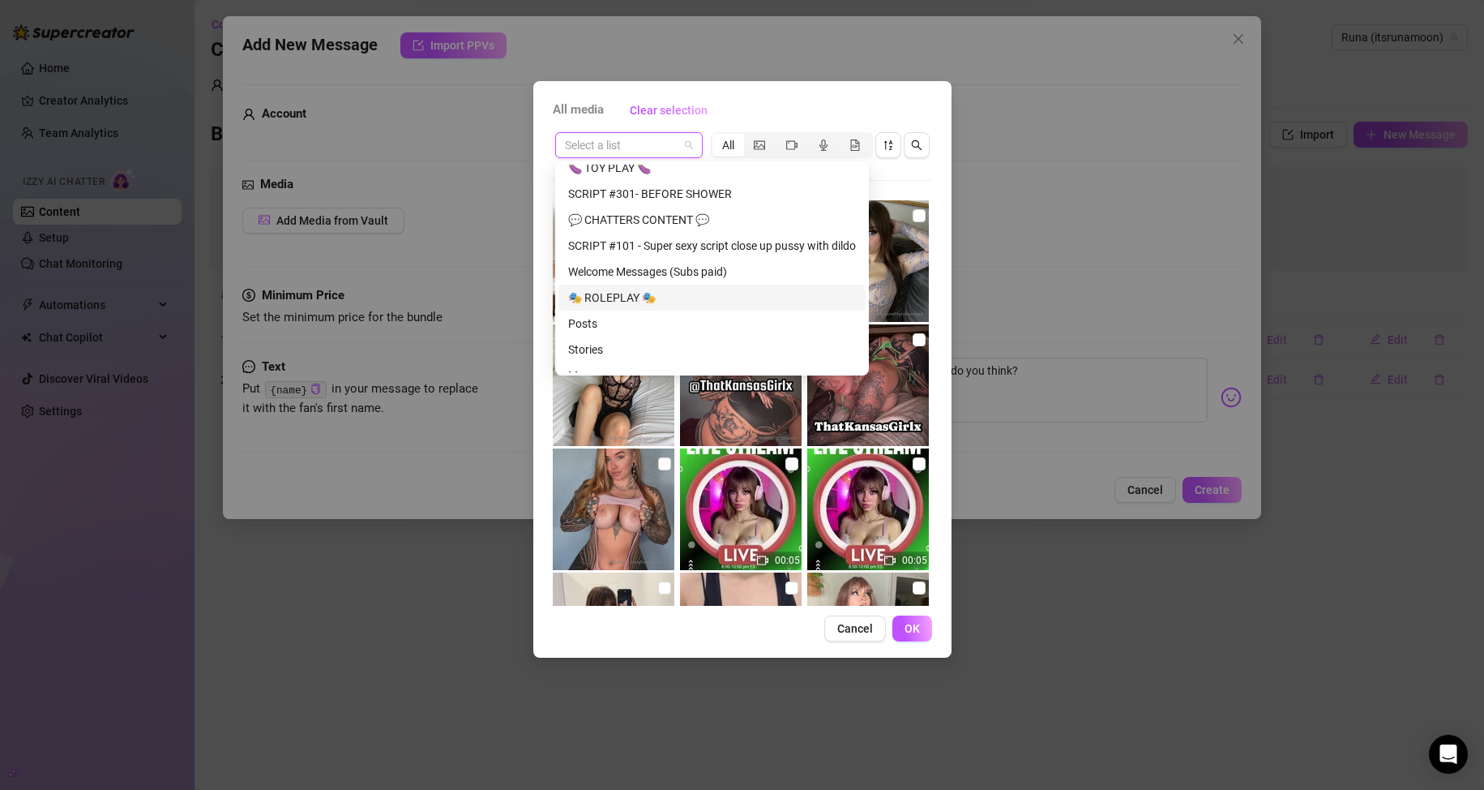
scroll to position [623, 0]
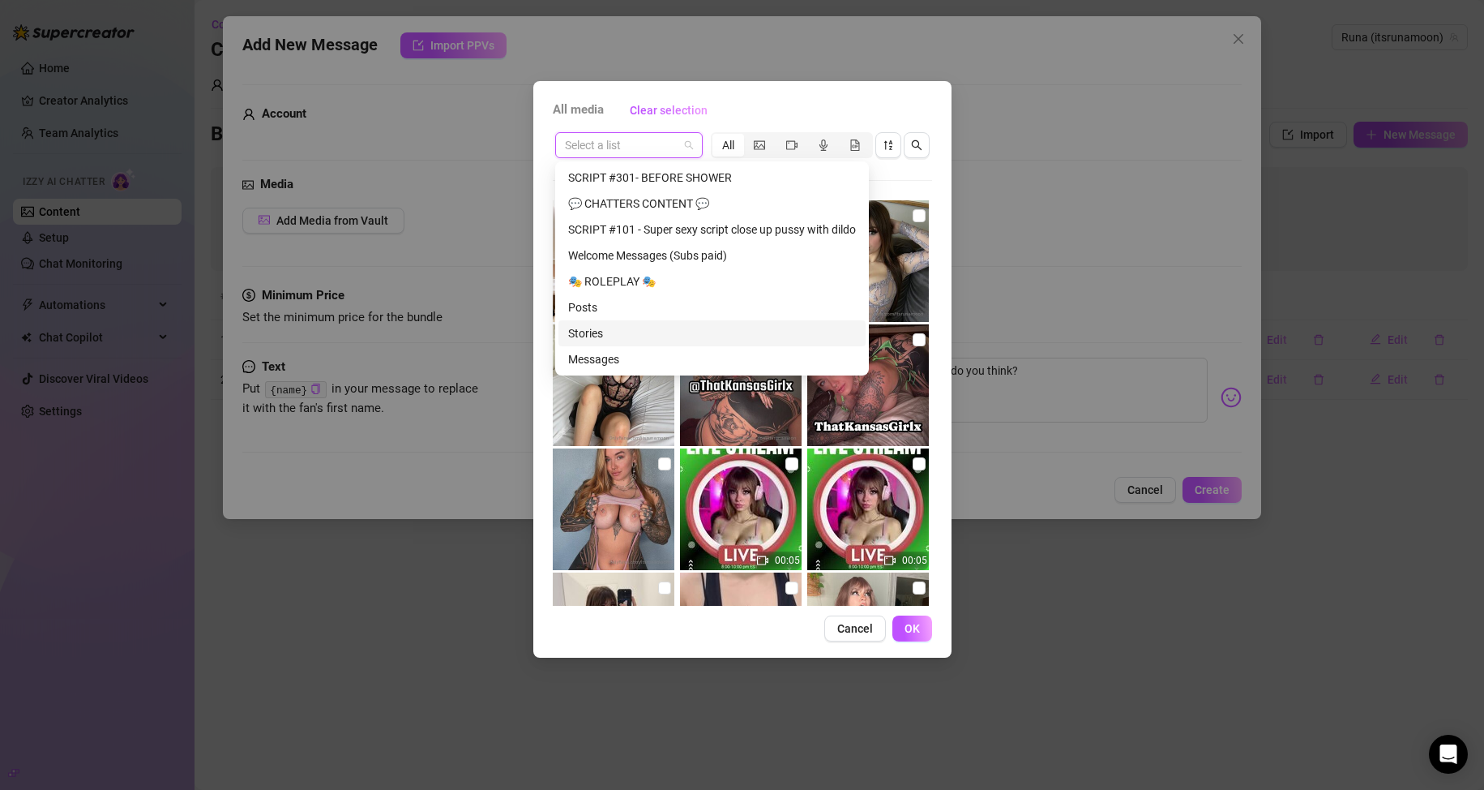
click at [662, 330] on div "Stories" at bounding box center [712, 333] width 288 height 18
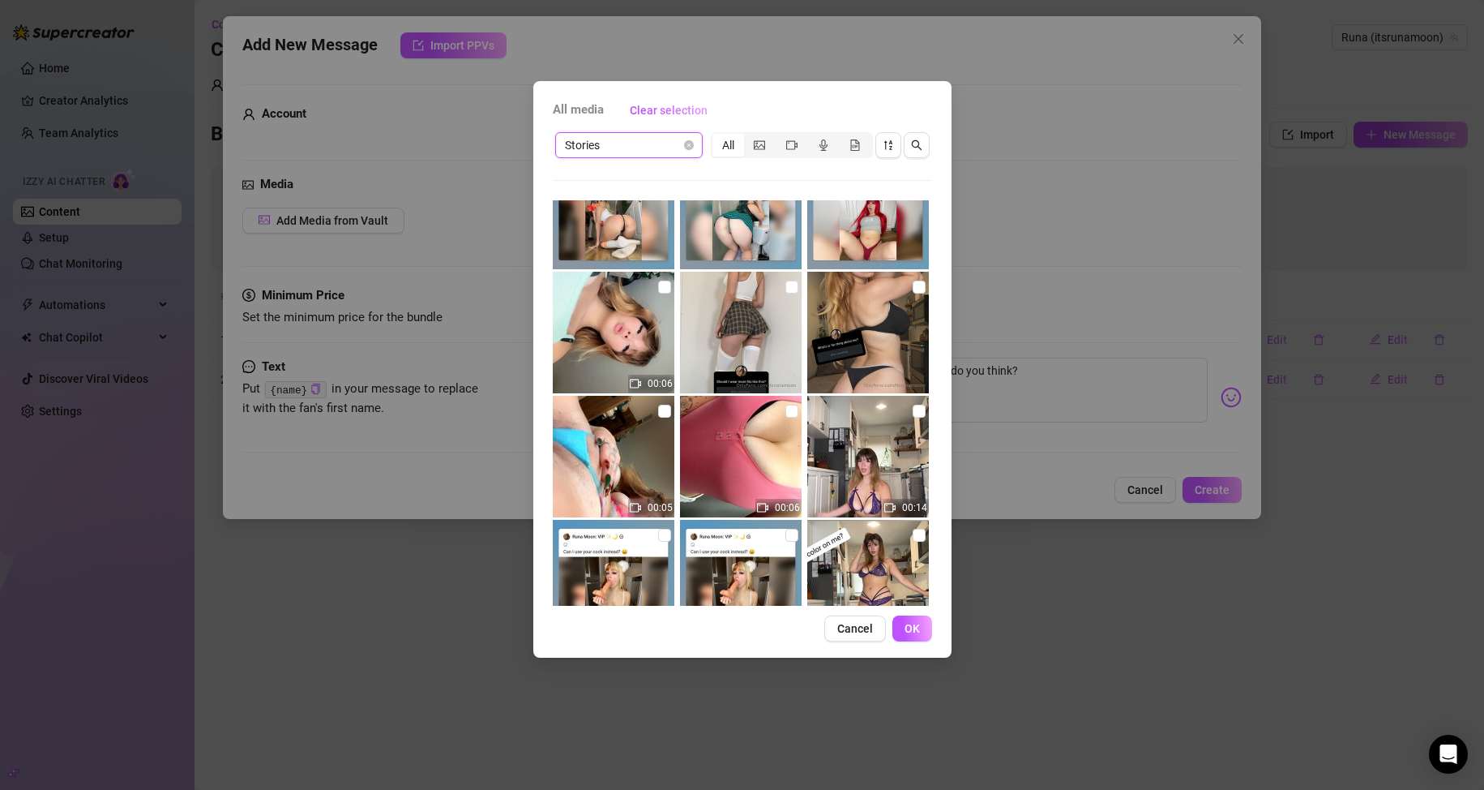
scroll to position [611, 0]
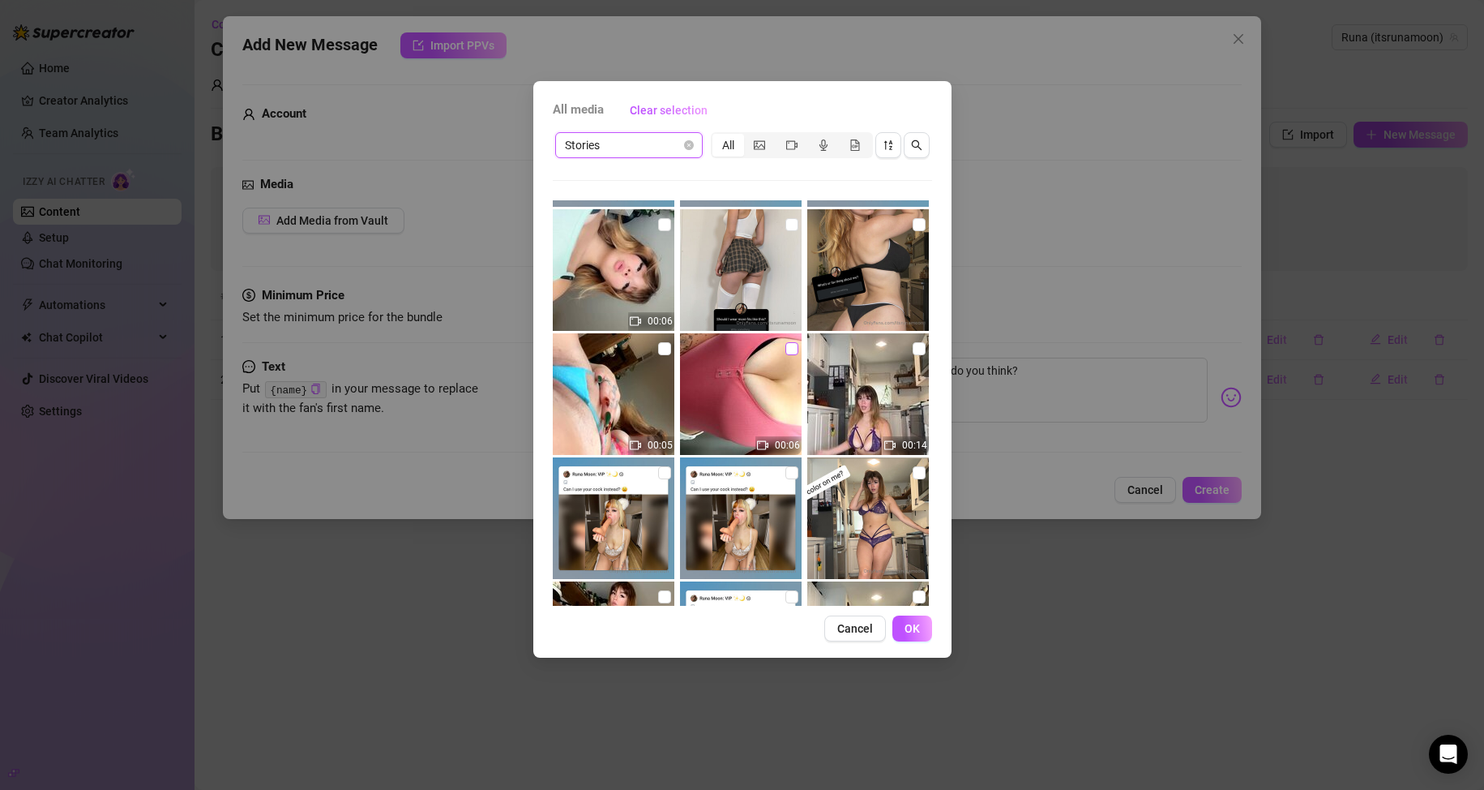
click at [786, 354] on input "checkbox" at bounding box center [792, 348] width 13 height 13
checkbox input "true"
click at [662, 349] on input "checkbox" at bounding box center [664, 348] width 13 height 13
checkbox input "true"
click at [903, 623] on button "OK" at bounding box center [913, 628] width 40 height 26
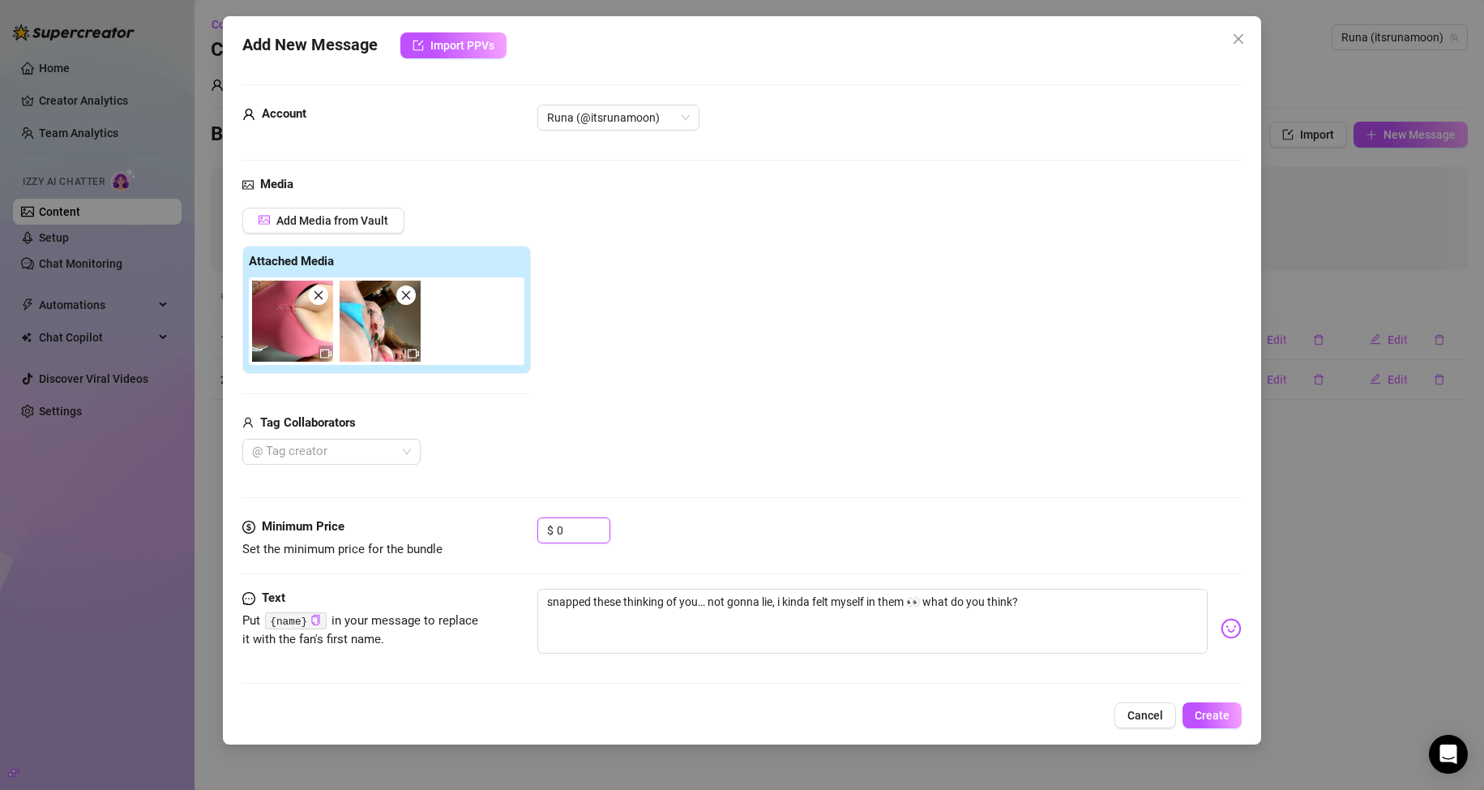
drag, startPoint x: 575, startPoint y: 527, endPoint x: 529, endPoint y: 522, distance: 45.7
click at [526, 523] on div "Minimum Price Set the minimum price for the bundle $ 0" at bounding box center [742, 537] width 1000 height 41
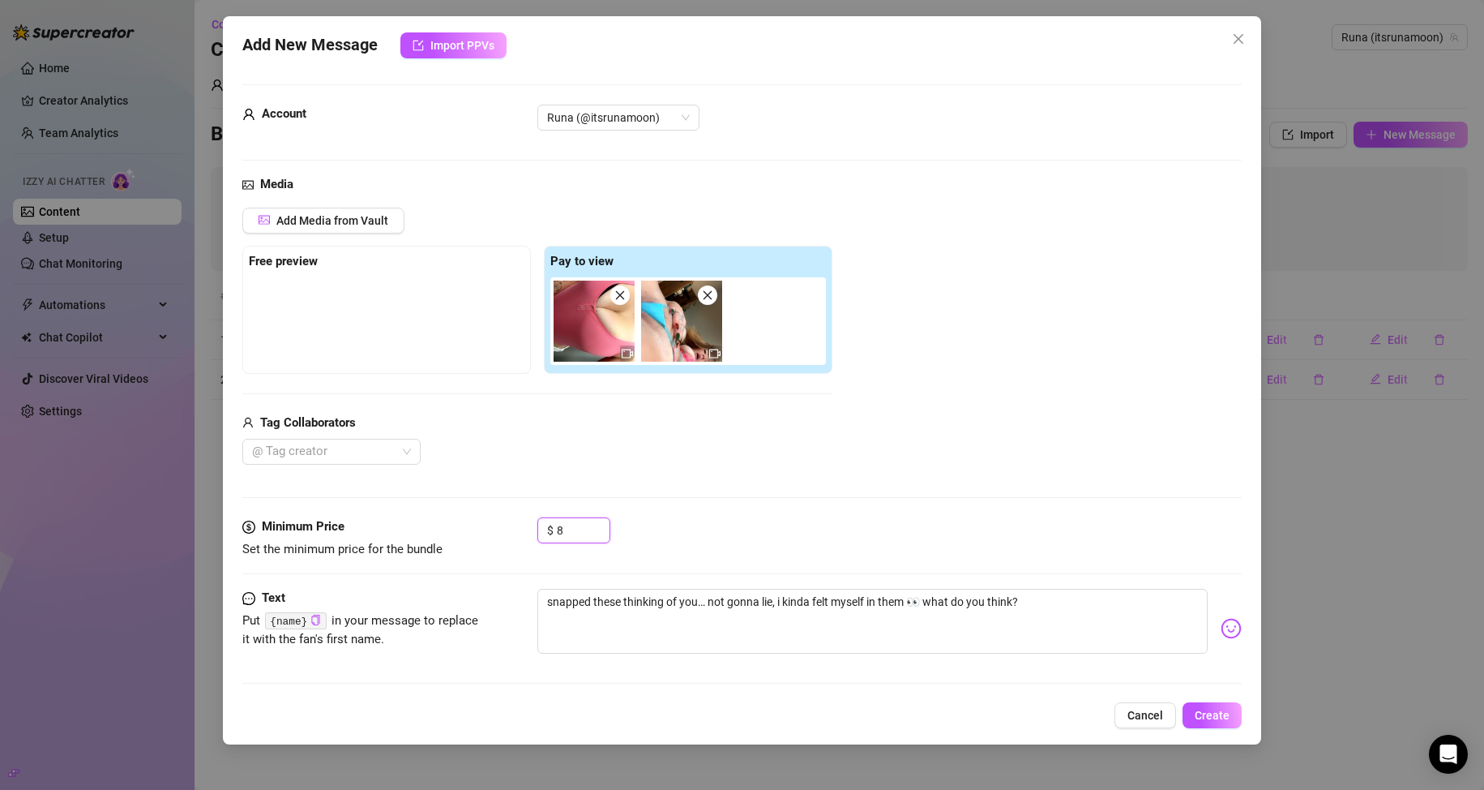
scroll to position [6, 0]
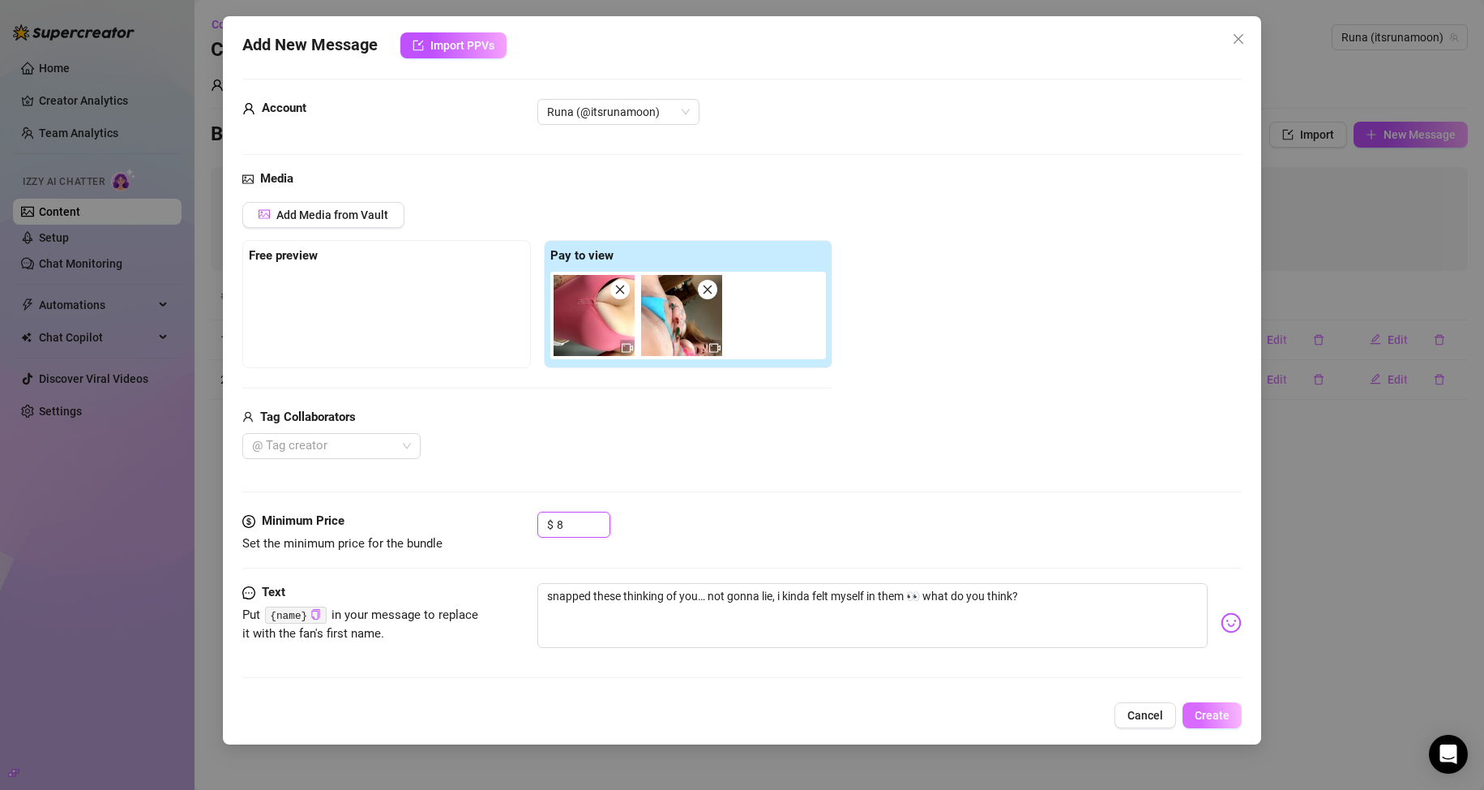
type input "8"
click at [1227, 722] on button "Create" at bounding box center [1212, 715] width 59 height 26
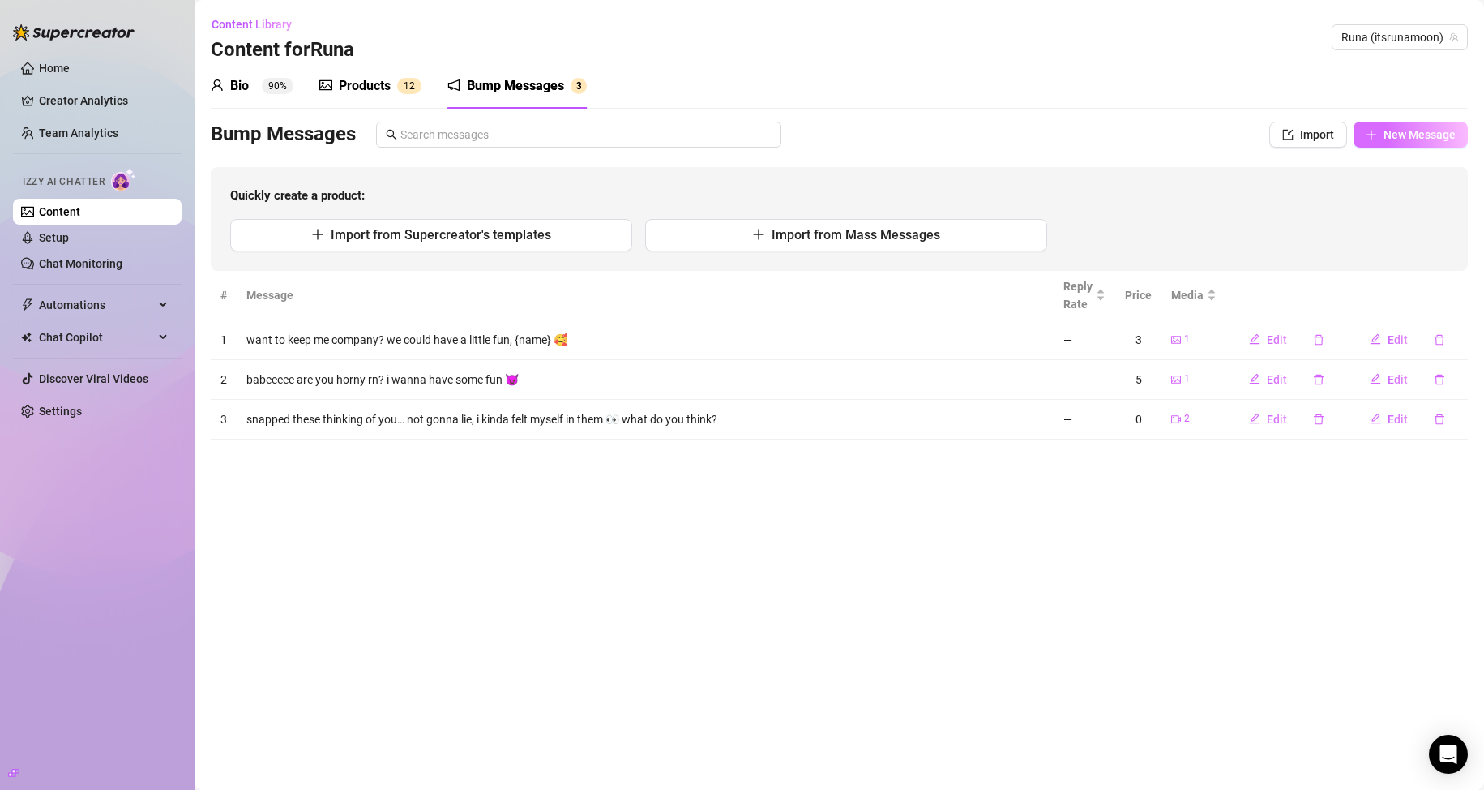
click at [1395, 140] on span "New Message" at bounding box center [1420, 134] width 72 height 13
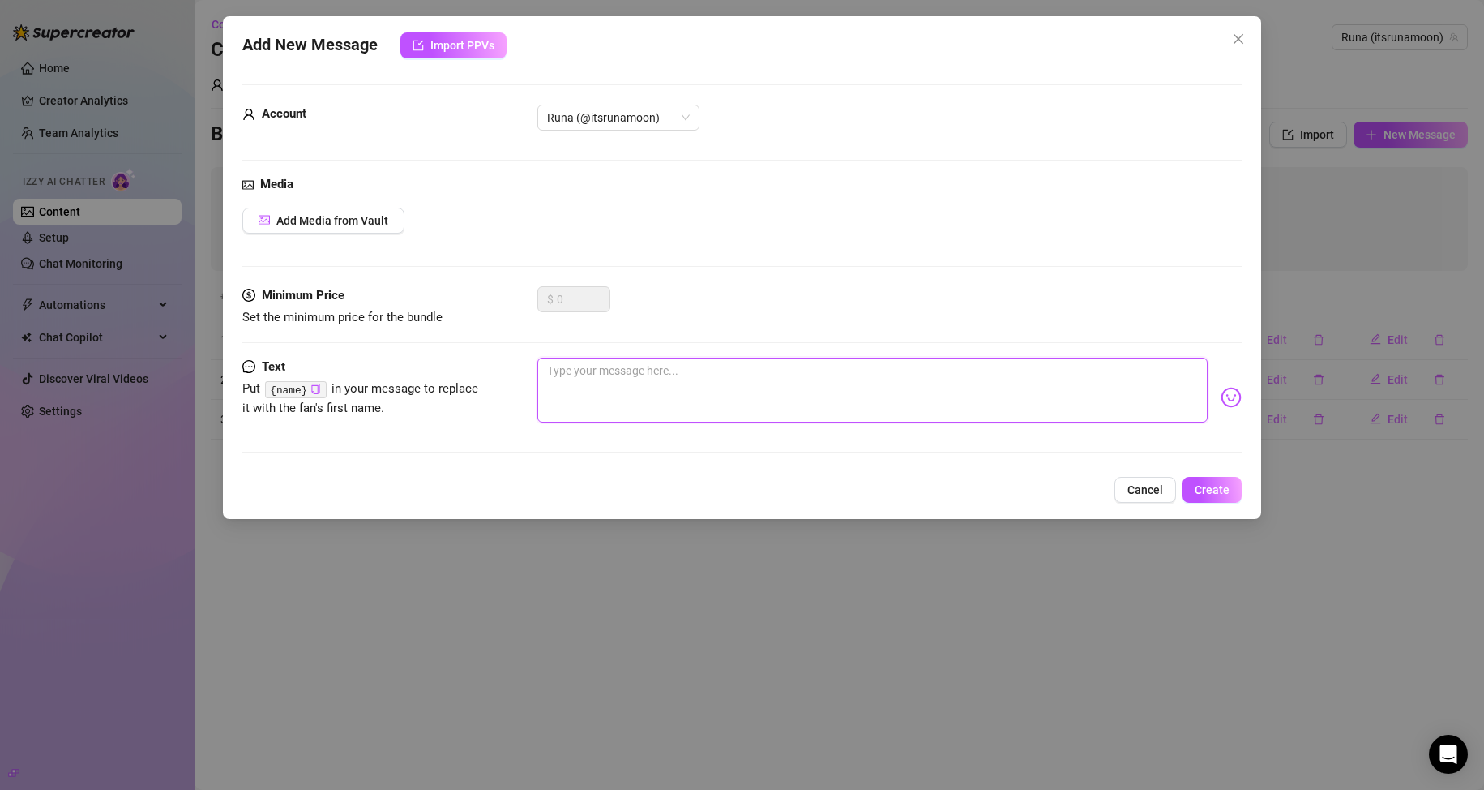
click at [629, 409] on textarea at bounding box center [872, 390] width 671 height 65
paste textarea "this started as a cute little video and then... yeah, things escalated 😅 had to…"
type textarea "this started as a cute little video and then... yeah, things escalated 😅 had to…"
click at [1210, 498] on button "Create" at bounding box center [1212, 490] width 59 height 26
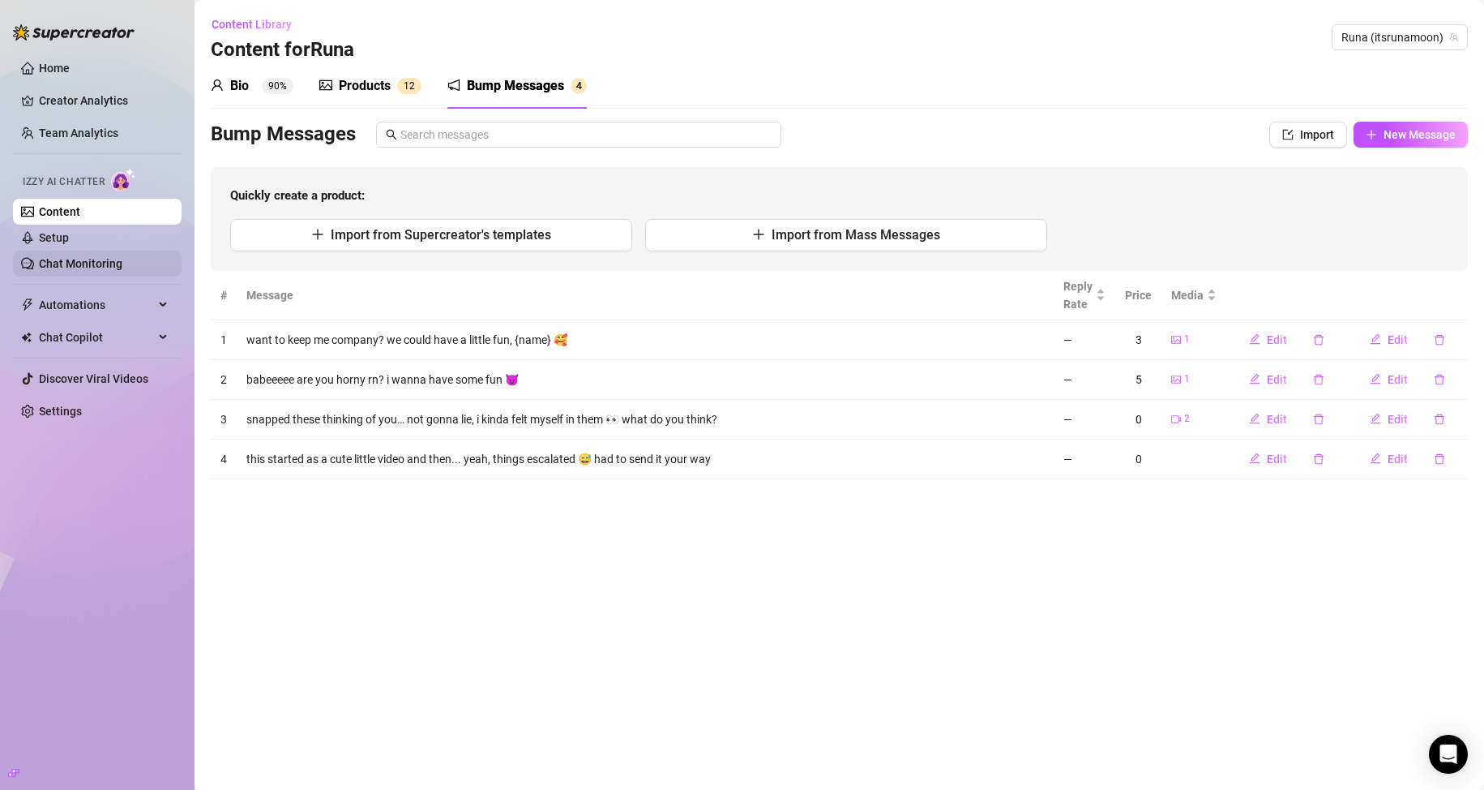
click at [76, 267] on link "Chat Monitoring" at bounding box center [81, 263] width 84 height 13
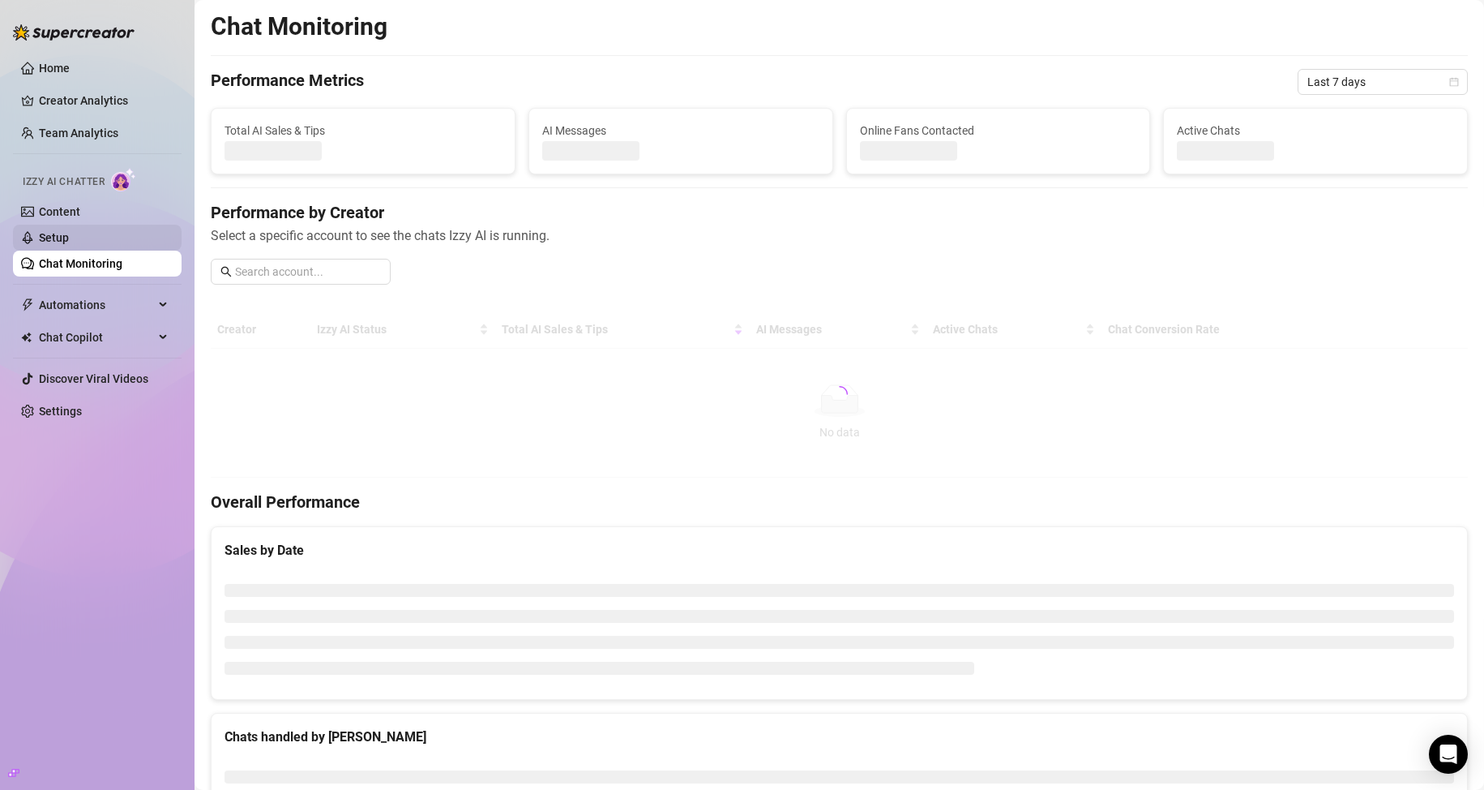
click at [56, 241] on link "Setup" at bounding box center [54, 237] width 30 height 13
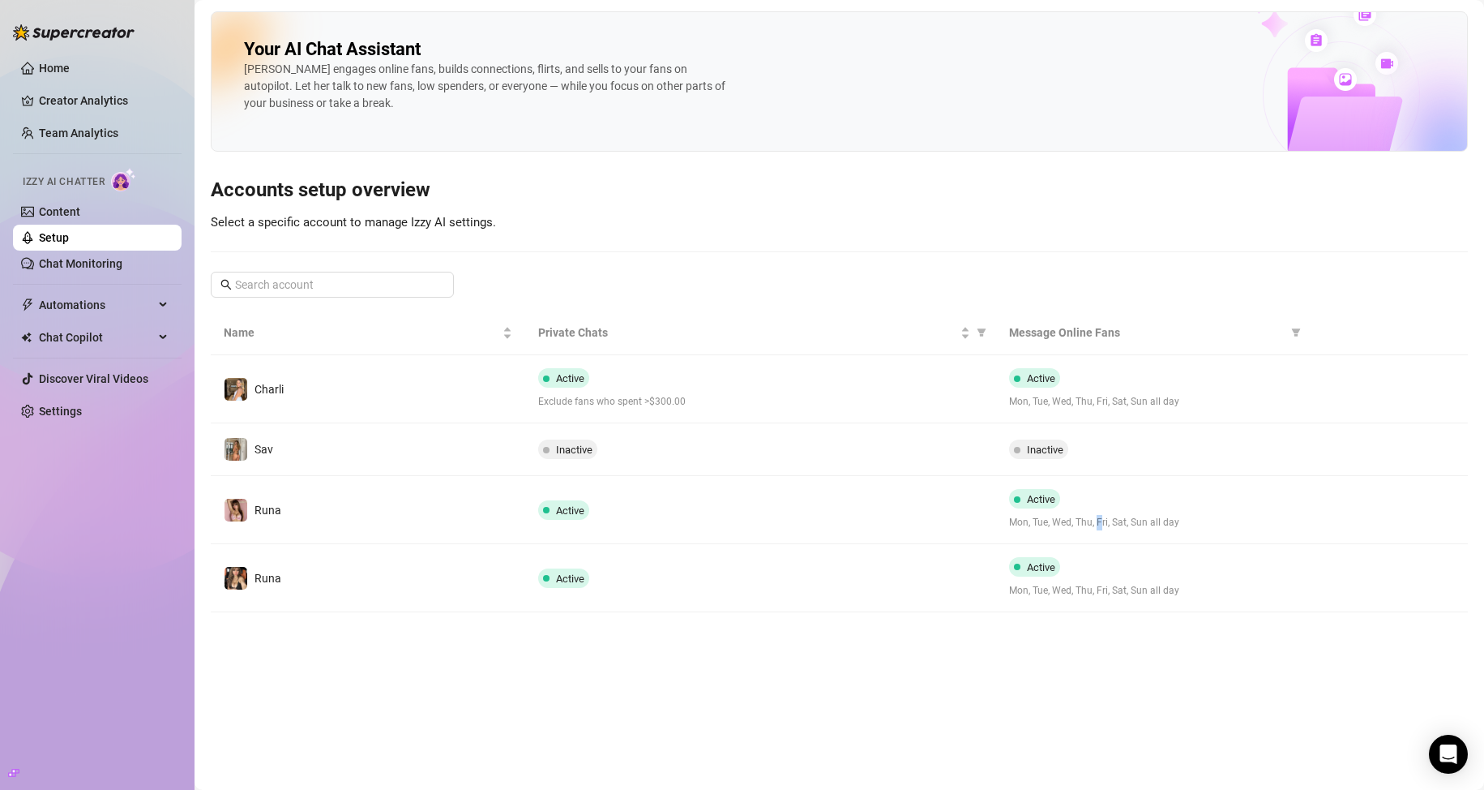
click at [1101, 512] on div "Active Mon, Tue, Wed, Thu, Fri, Sat, Sun all day" at bounding box center [1153, 509] width 289 height 41
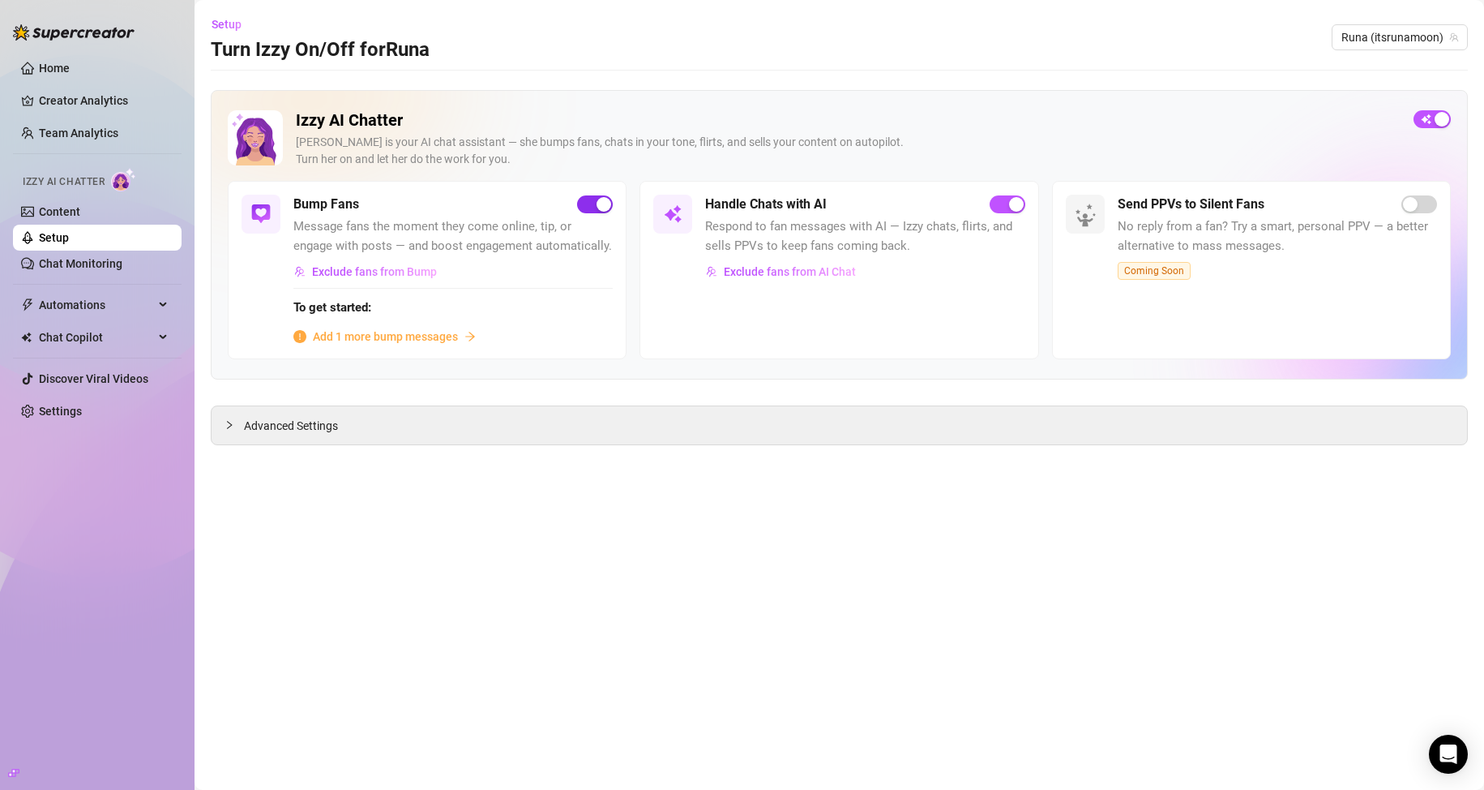
click at [596, 203] on button "button" at bounding box center [595, 204] width 36 height 18
click at [396, 328] on span "Add 1 more bump messages" at bounding box center [385, 337] width 145 height 18
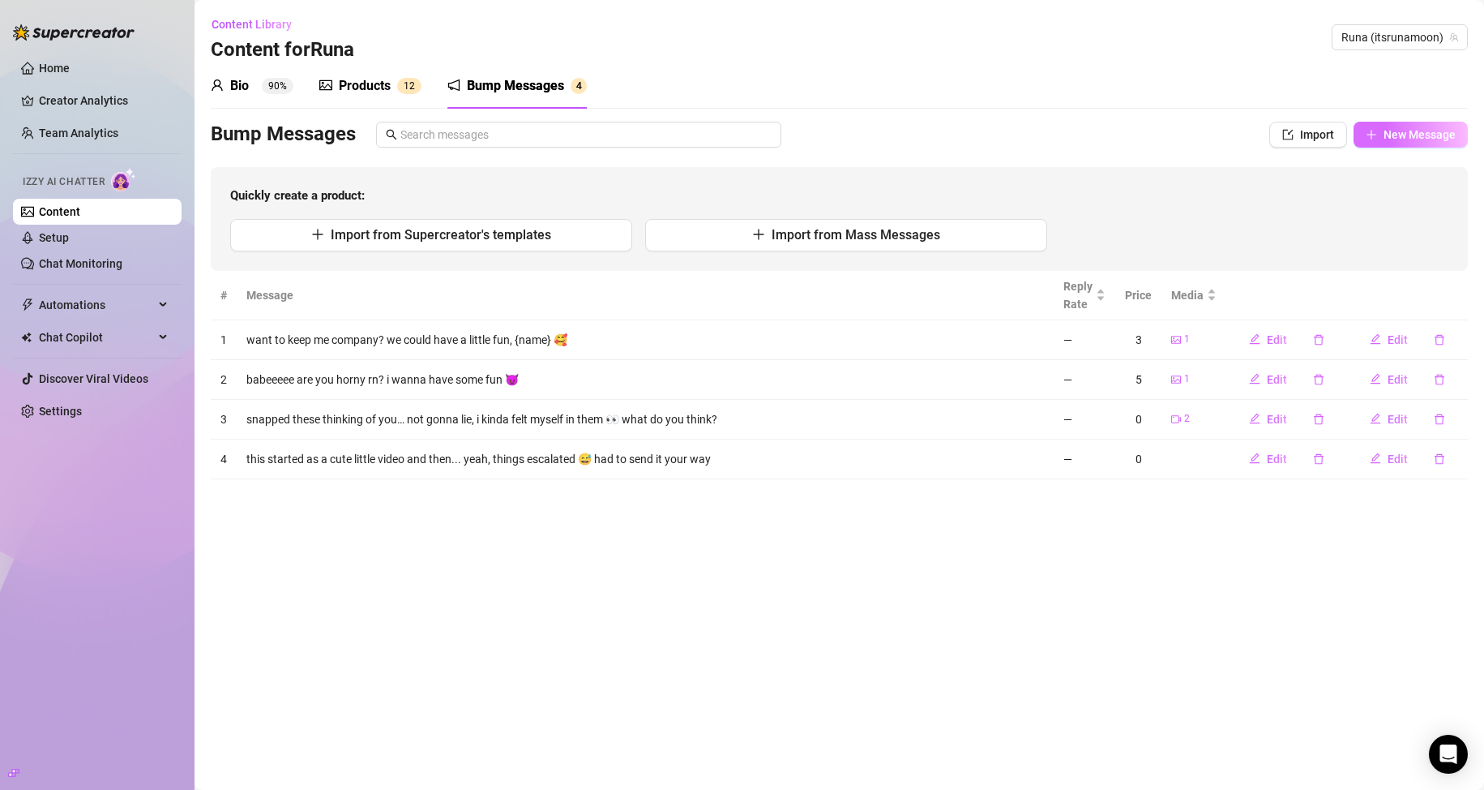
click at [1385, 128] on span "New Message" at bounding box center [1420, 134] width 72 height 13
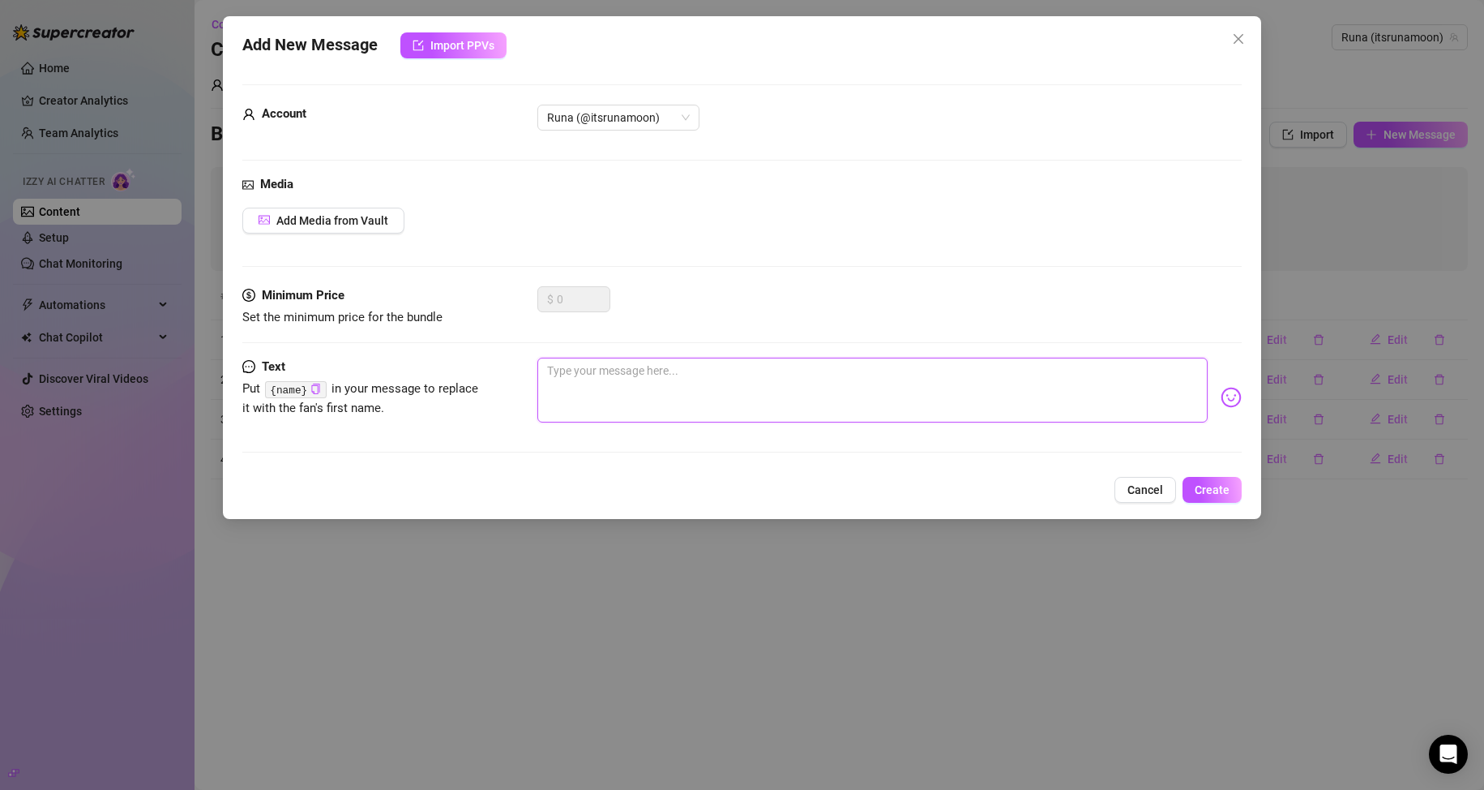
click at [717, 396] on textarea at bounding box center [872, 390] width 671 height 65
paste textarea "put this outfit on just for fun but… i def couldn’t keep it on long 😇 wanna see…"
type textarea "put this outfit on just for fun but… i def couldn’t keep it on long 😇 wanna see…"
click at [1208, 486] on span "Create" at bounding box center [1212, 489] width 35 height 13
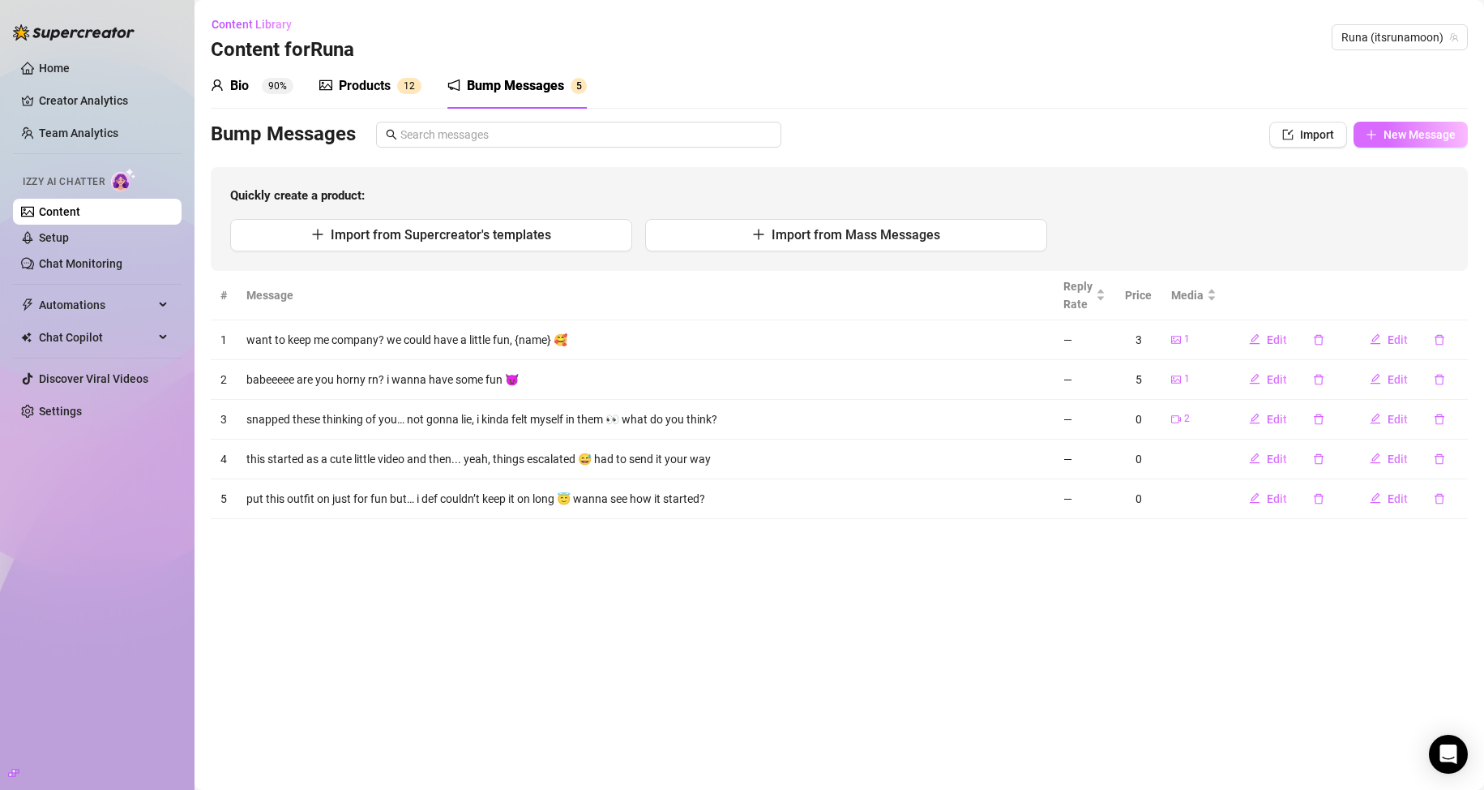
click at [1377, 126] on button "New Message" at bounding box center [1411, 135] width 114 height 26
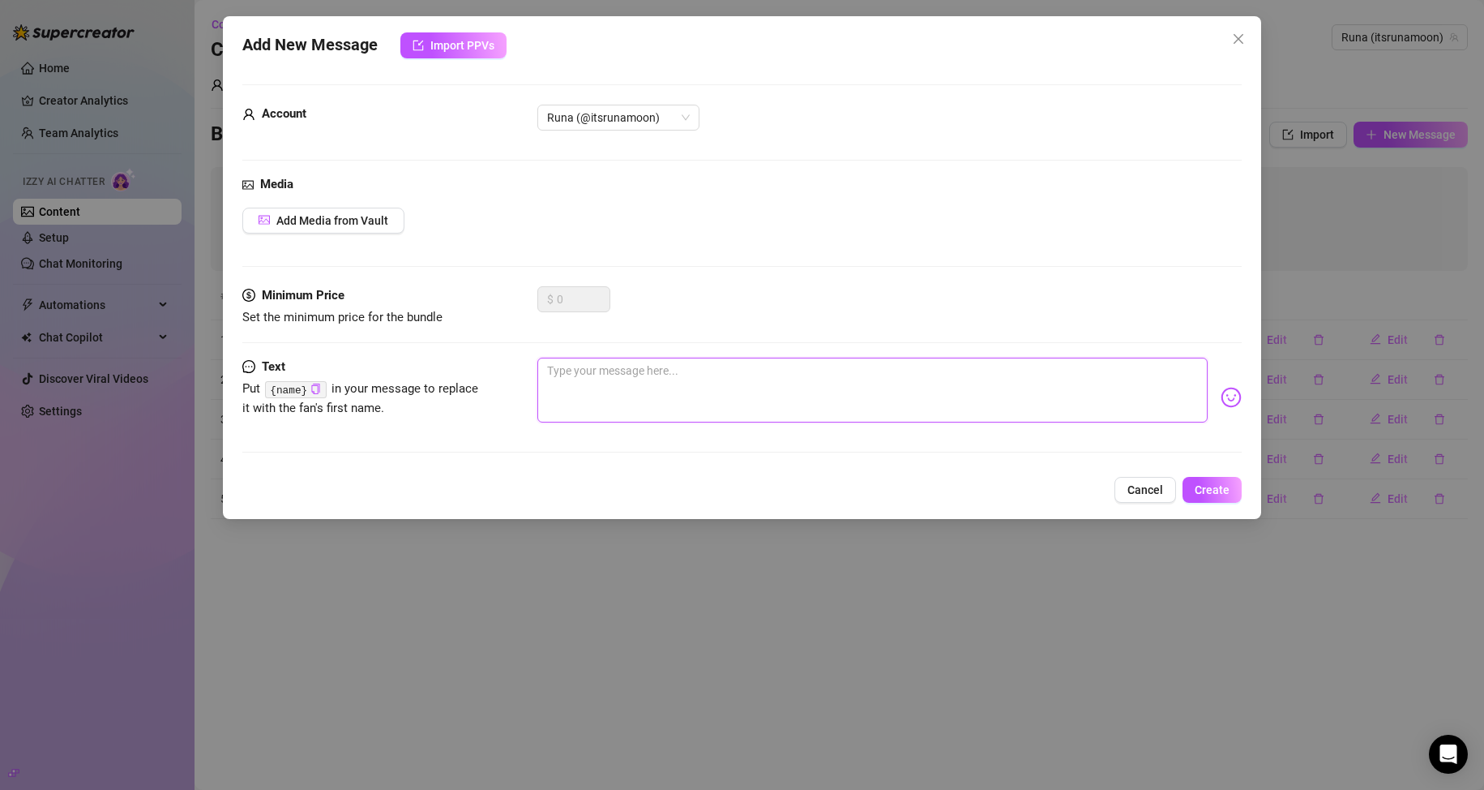
click at [588, 394] on textarea at bounding box center [872, 390] width 671 height 65
paste textarea "was feeling some kinda way filming this [DATE] lol… let’s just say i got a litt…"
type textarea "was feeling some kinda way filming this [DATE] lol… let’s just say i got a litt…"
click at [1192, 495] on button "Create" at bounding box center [1212, 490] width 59 height 26
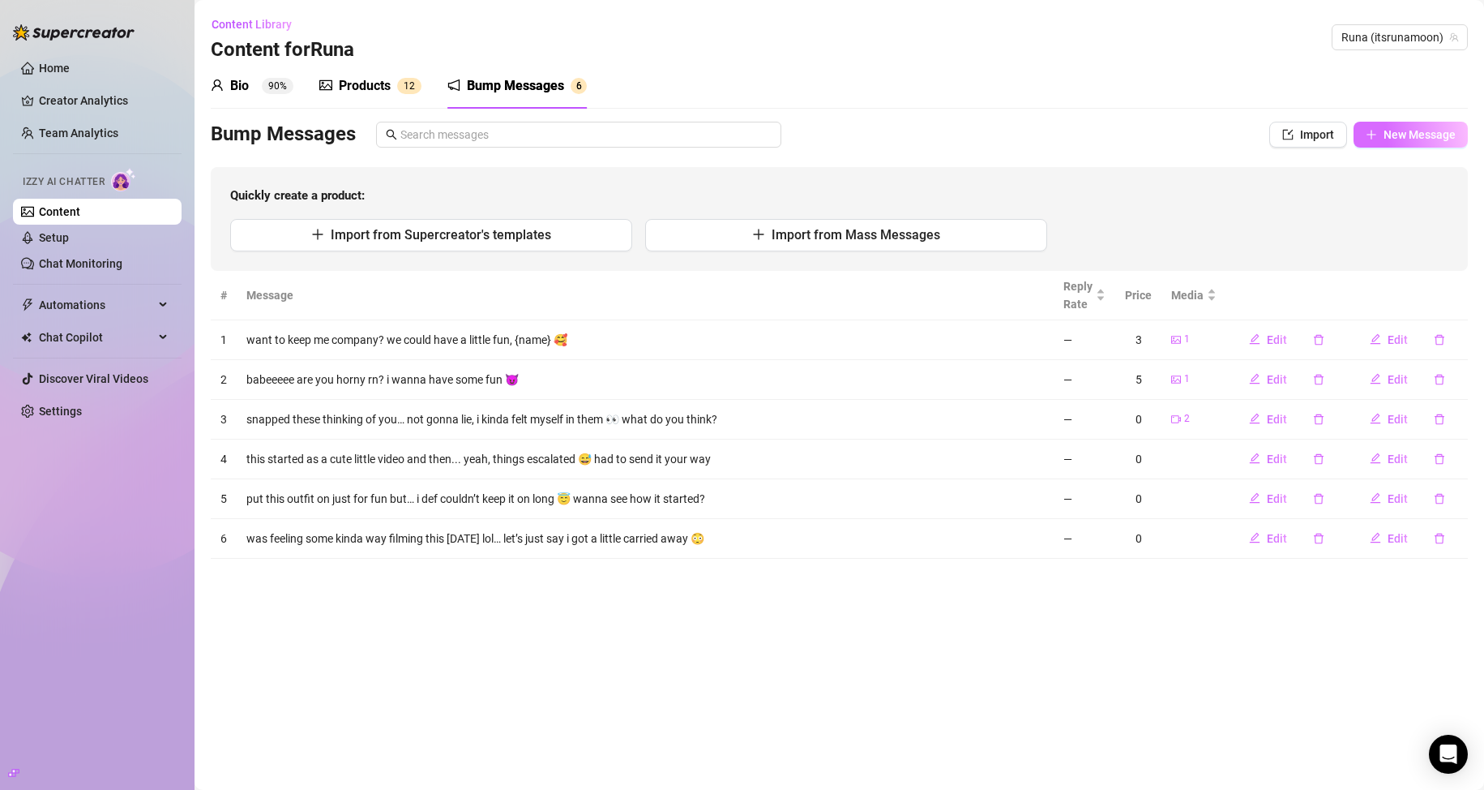
click at [1415, 139] on span "New Message" at bounding box center [1420, 134] width 72 height 13
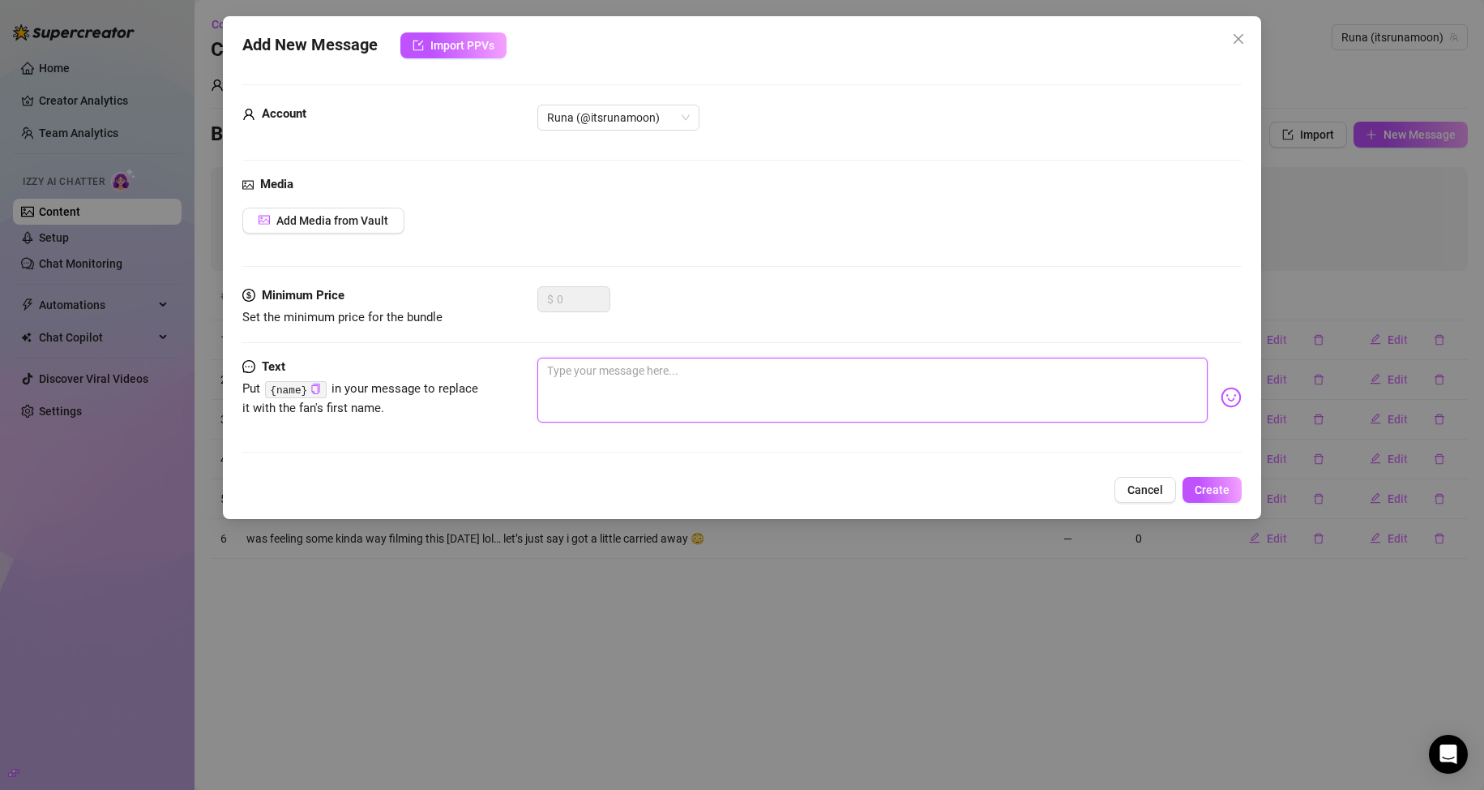
click at [718, 409] on textarea at bounding box center [872, 390] width 671 height 65
paste textarea "this one got a lil steamy ngl 🔥 kinda surprised myself with how into it i got"
type textarea "this one got a lil steamy ngl 🔥 kinda surprised myself with how into it i got"
click at [1201, 490] on span "Create" at bounding box center [1212, 489] width 35 height 13
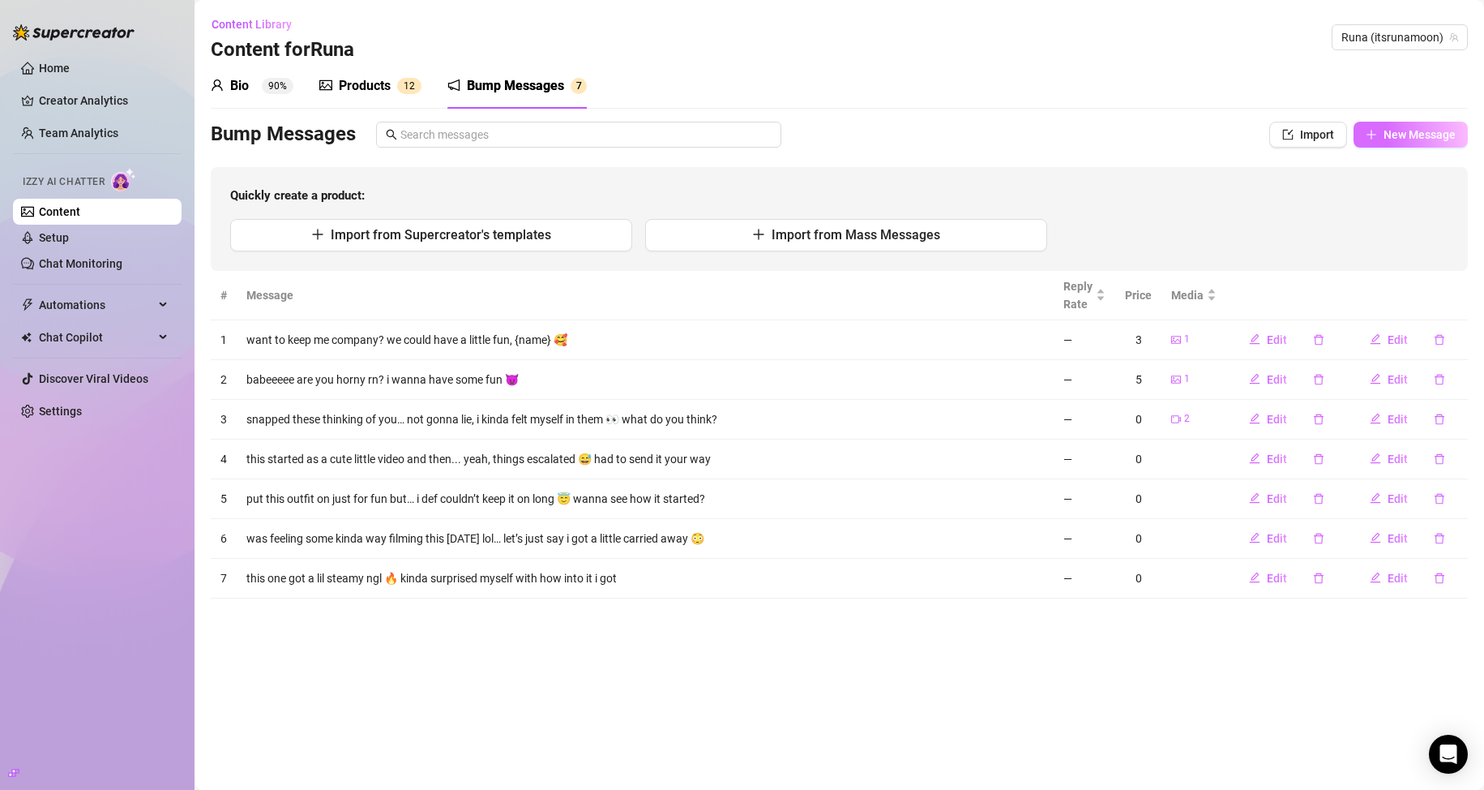
click at [1381, 139] on button "New Message" at bounding box center [1411, 135] width 114 height 26
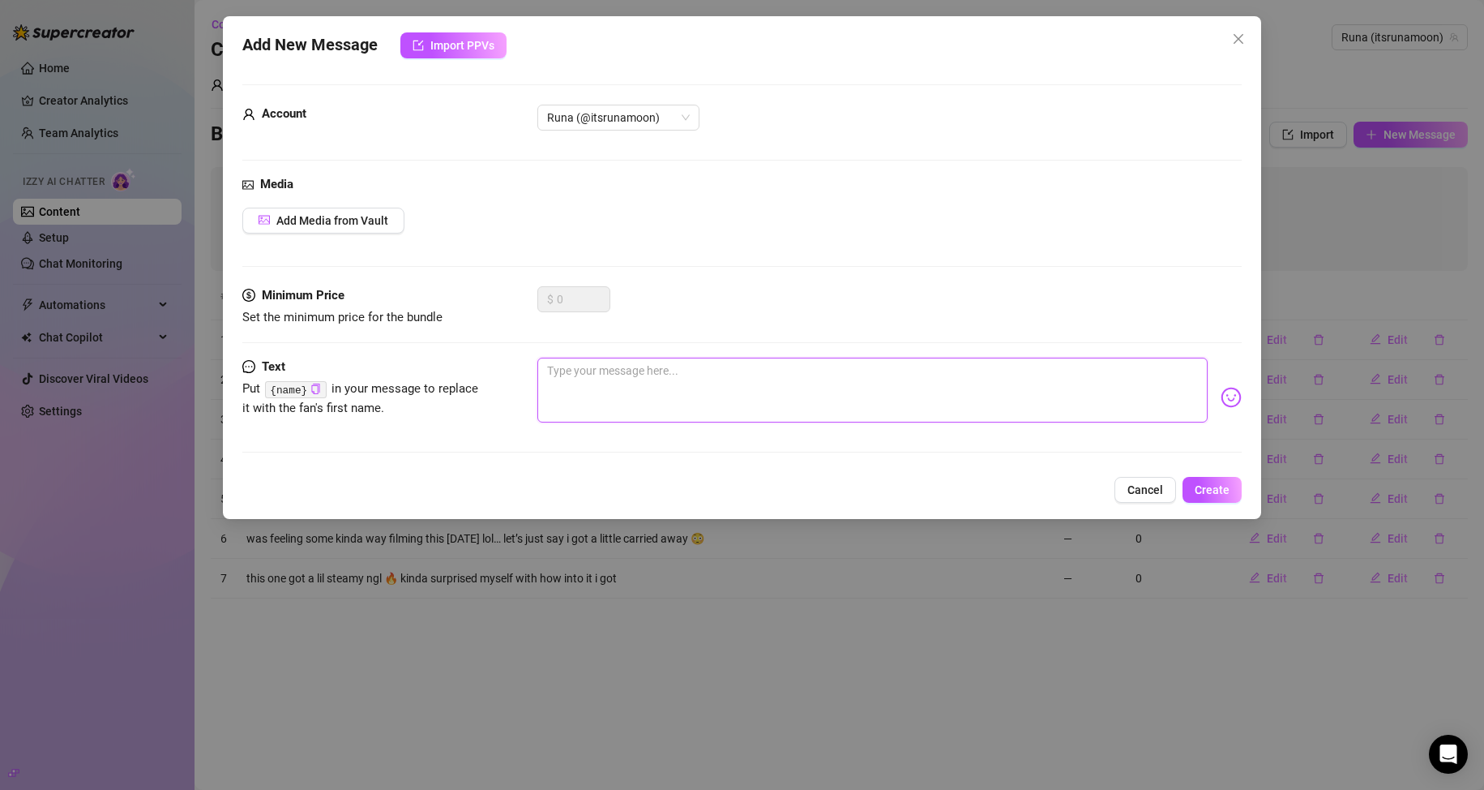
click at [757, 405] on textarea at bounding box center [872, 390] width 671 height 65
paste textarea "snapped these before bed and now i kinda wish you were here to see them in pers…"
type textarea "snapped these before bed and now i kinda wish you were here to see them in pers…"
click at [1204, 494] on span "Create" at bounding box center [1212, 489] width 35 height 13
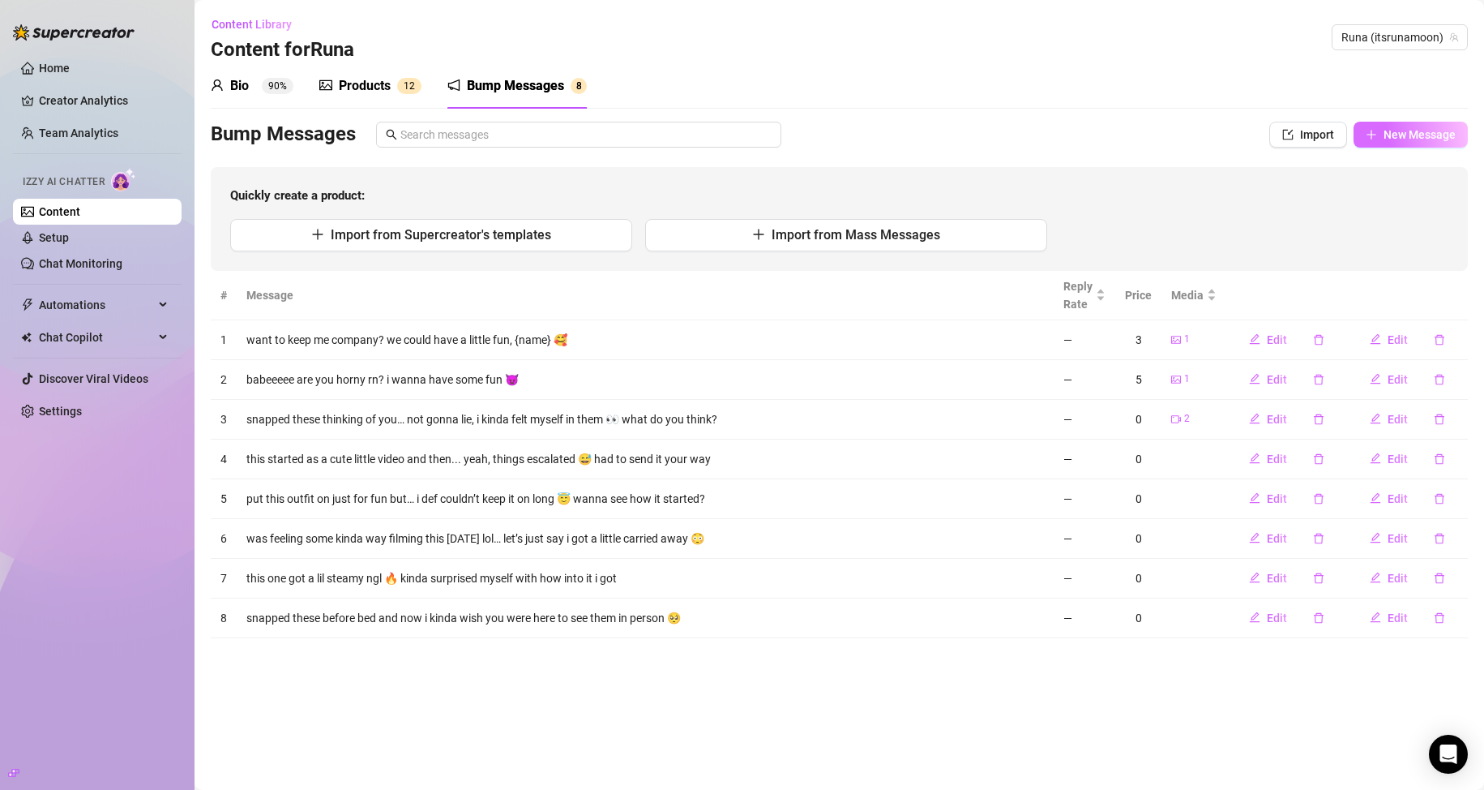
click at [1431, 126] on button "New Message" at bounding box center [1411, 135] width 114 height 26
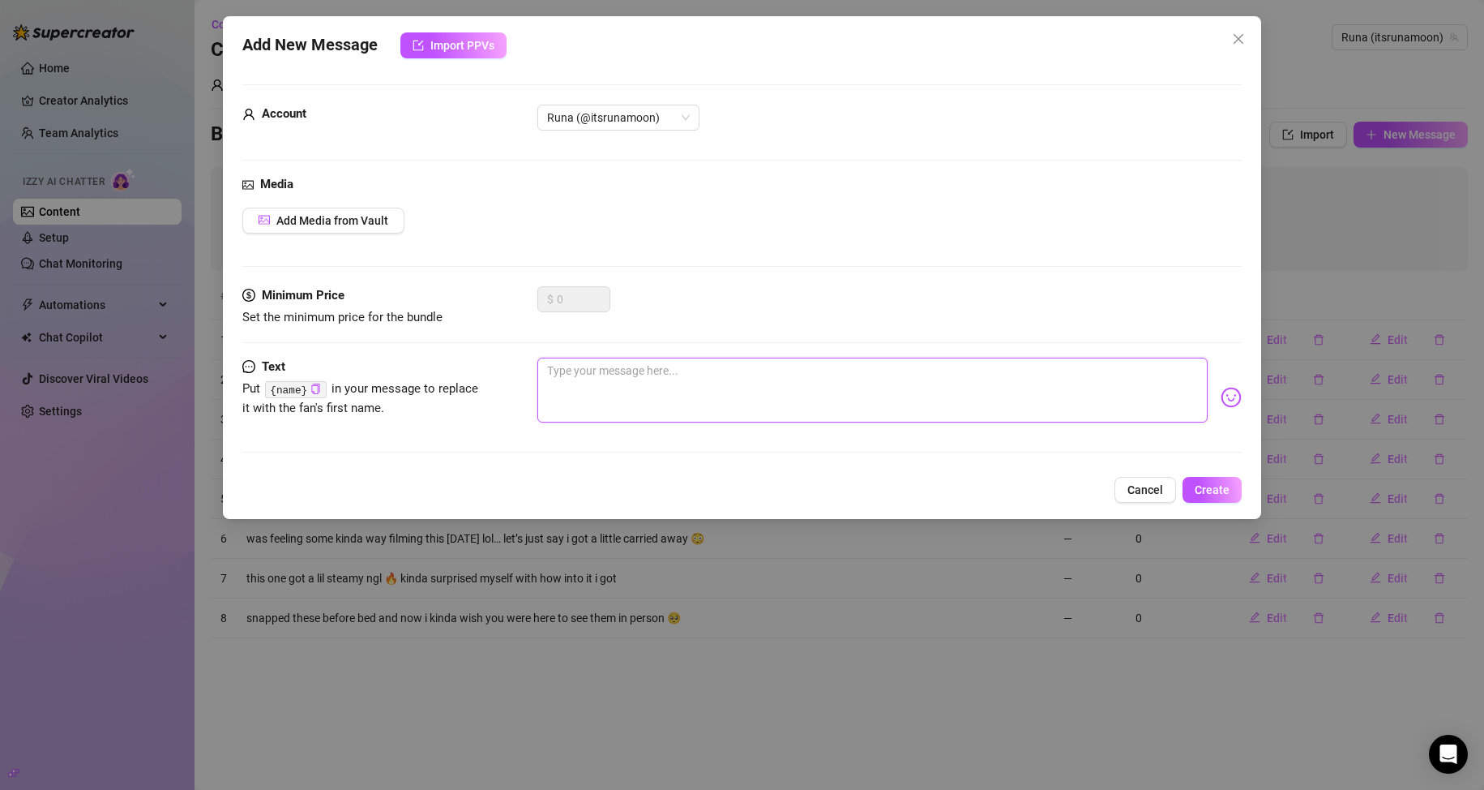
drag, startPoint x: 713, startPoint y: 410, endPoint x: 701, endPoint y: 400, distance: 16.1
click at [713, 409] on textarea at bounding box center [872, 390] width 671 height 65
paste textarea "took my sweet time in this one… was just imagining how you’d react if you were …"
type textarea "took my sweet time in this one… was just imagining how you’d react if you were …"
click at [1206, 483] on span "Create" at bounding box center [1212, 489] width 35 height 13
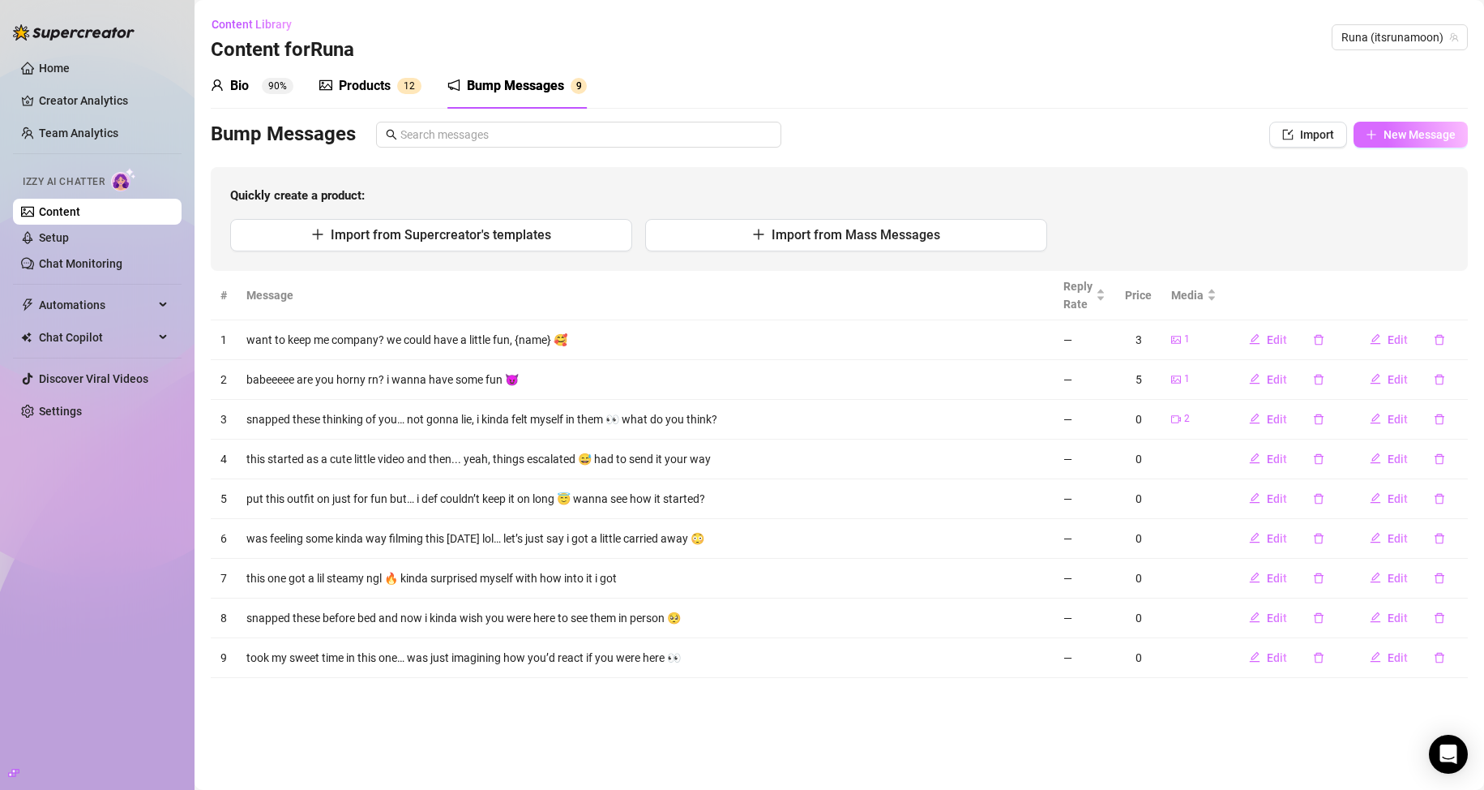
click at [1394, 135] on span "New Message" at bounding box center [1420, 134] width 72 height 13
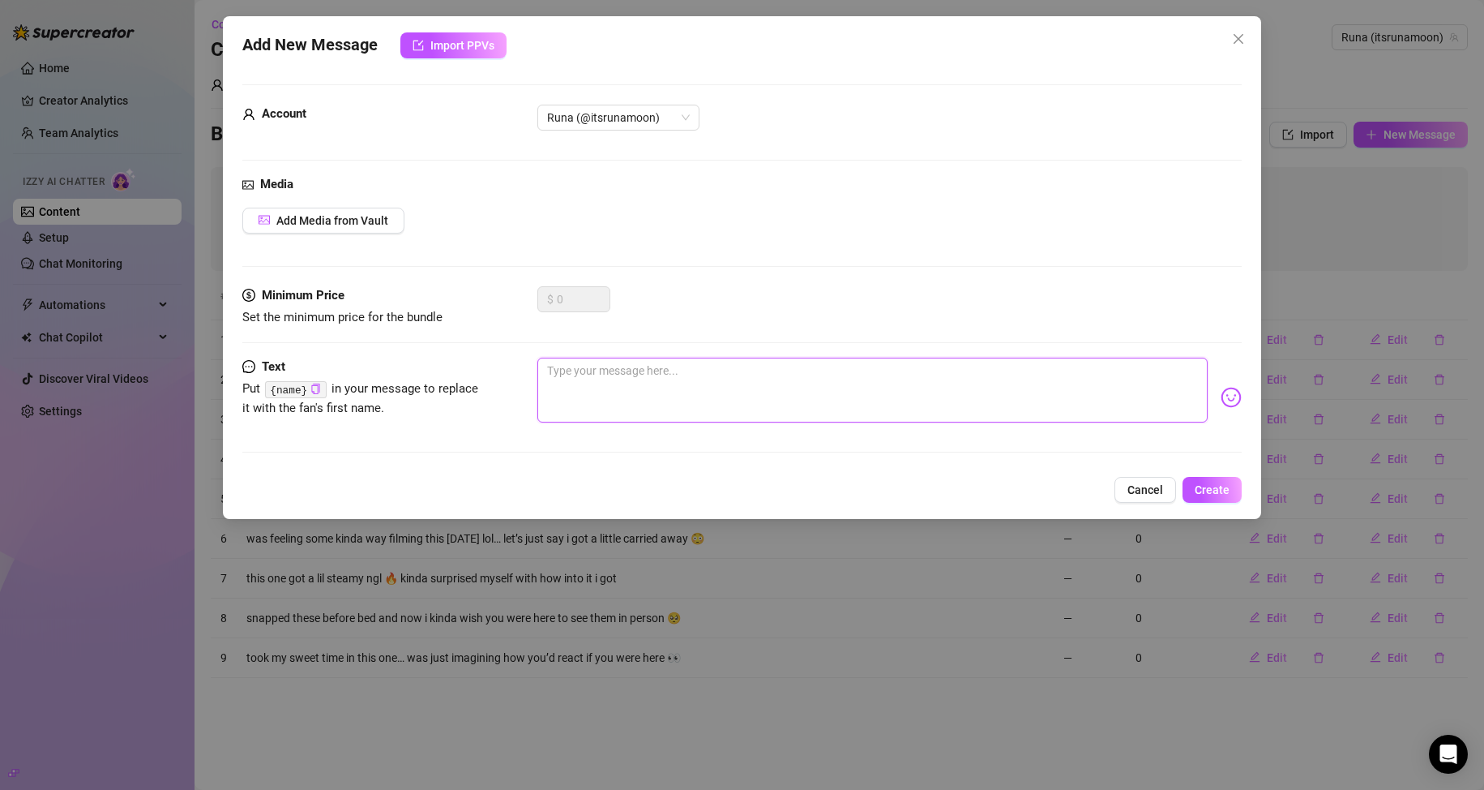
click at [720, 401] on textarea at bounding box center [872, 390] width 671 height 65
paste textarea "this one’s locked up for a reason 😉 went all out with it — if you ask nice, it’…"
type textarea "this one’s locked up for a reason 😉 went all out with it — if you ask nice, it’…"
click at [1214, 495] on span "Create" at bounding box center [1212, 489] width 35 height 13
